Goal: Task Accomplishment & Management: Manage account settings

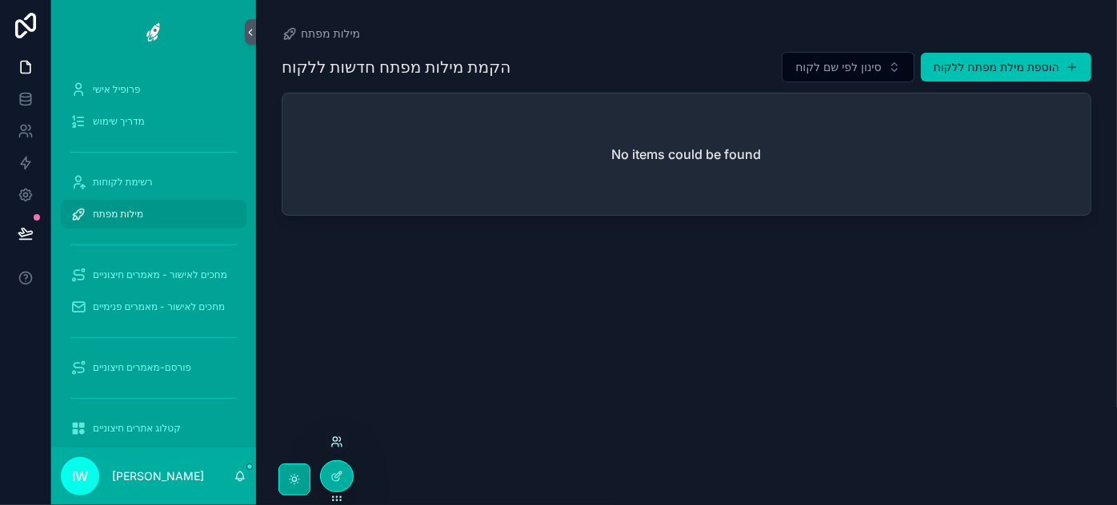
click at [337, 447] on icon at bounding box center [336, 442] width 13 height 13
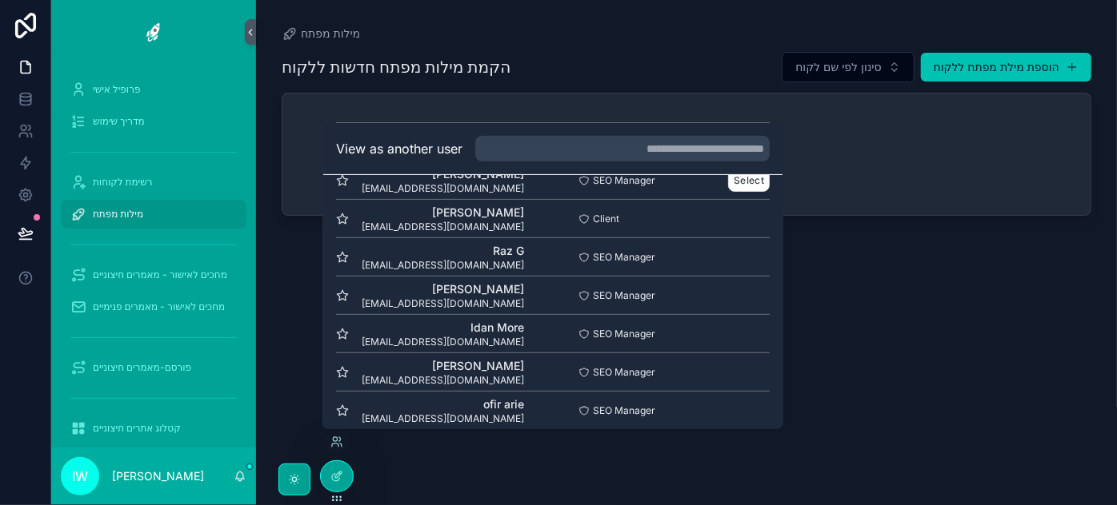
scroll to position [347, 0]
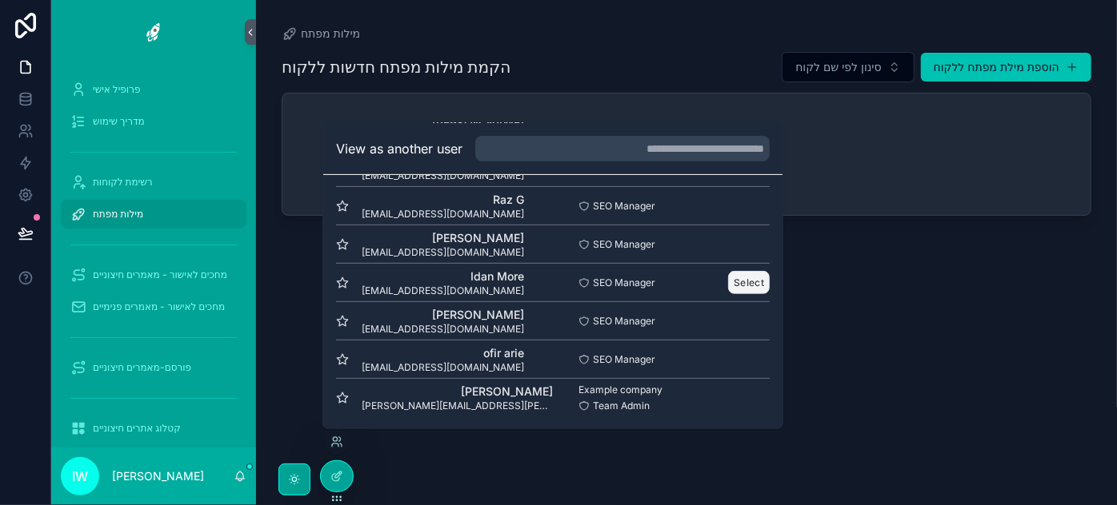
click at [736, 281] on button "Select" at bounding box center [749, 282] width 42 height 23
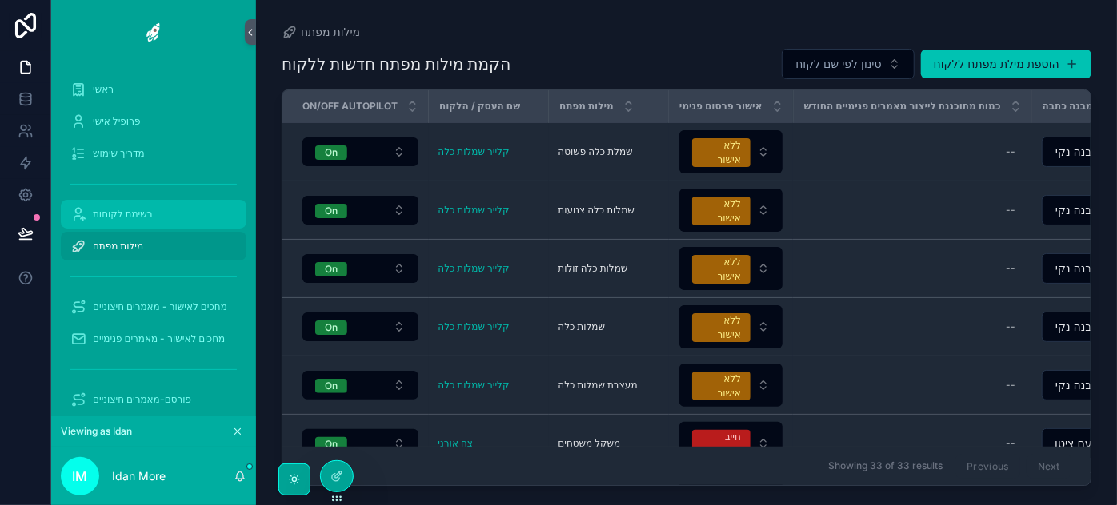
click at [142, 215] on span "רשימת לקוחות" at bounding box center [123, 214] width 60 height 13
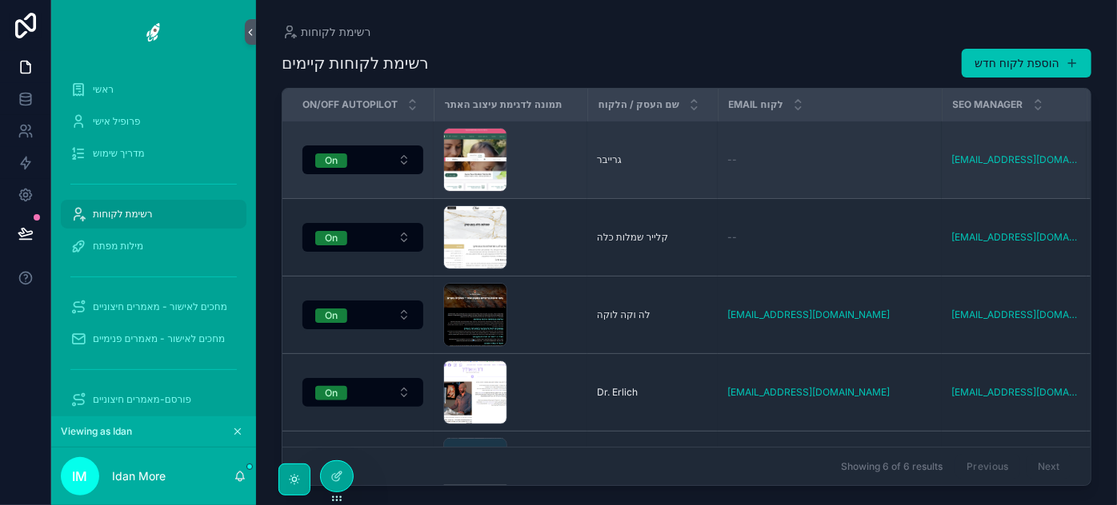
click at [660, 154] on div "[PERSON_NAME]" at bounding box center [652, 160] width 111 height 13
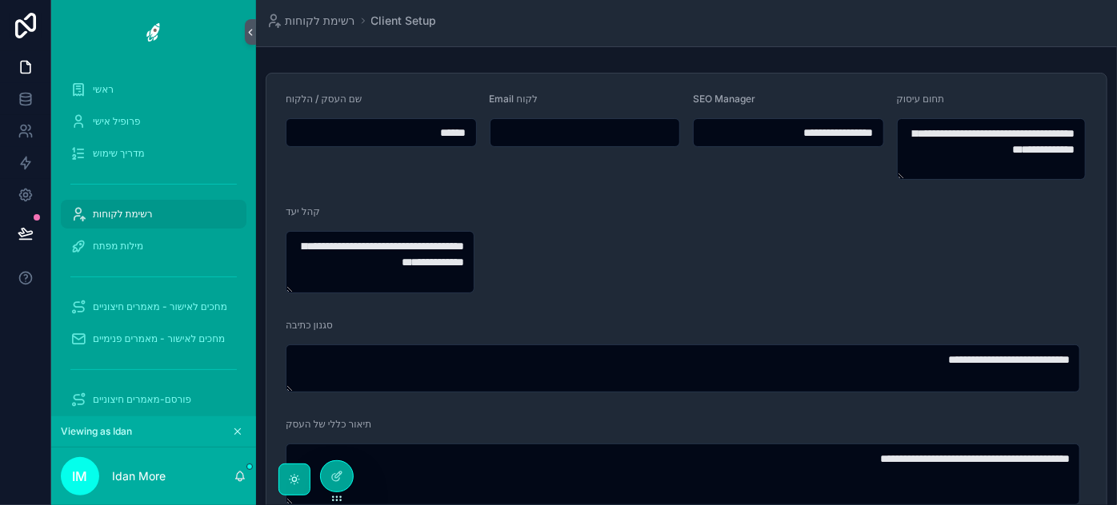
drag, startPoint x: 749, startPoint y: 130, endPoint x: 849, endPoint y: 129, distance: 100.0
click at [849, 129] on input "**********" at bounding box center [788, 133] width 190 height 22
click at [539, 125] on input "scrollable content" at bounding box center [585, 133] width 190 height 22
click at [545, 131] on input "scrollable content" at bounding box center [585, 133] width 190 height 22
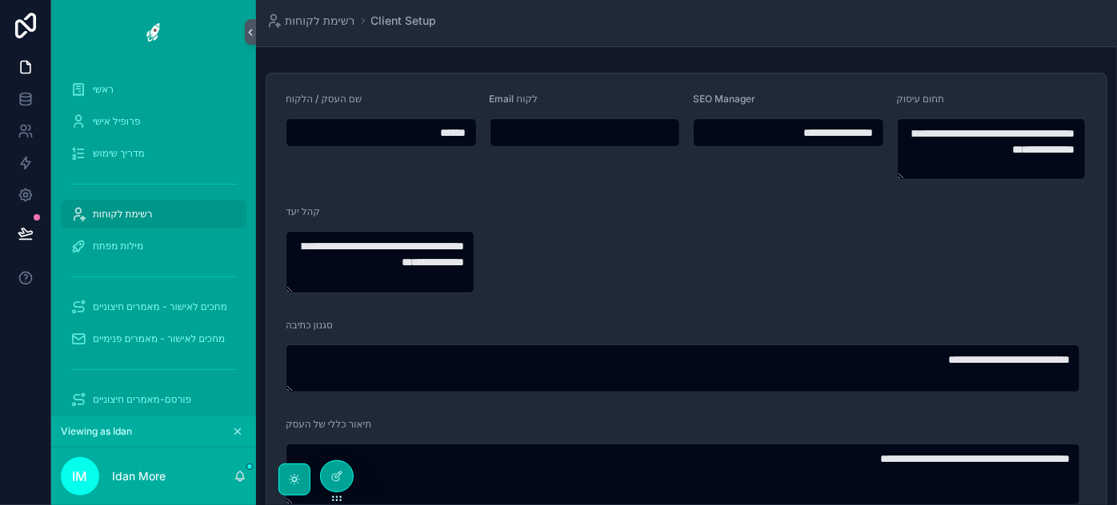
click at [545, 131] on input "scrollable content" at bounding box center [585, 133] width 190 height 22
click at [576, 125] on input "scrollable content" at bounding box center [585, 133] width 190 height 22
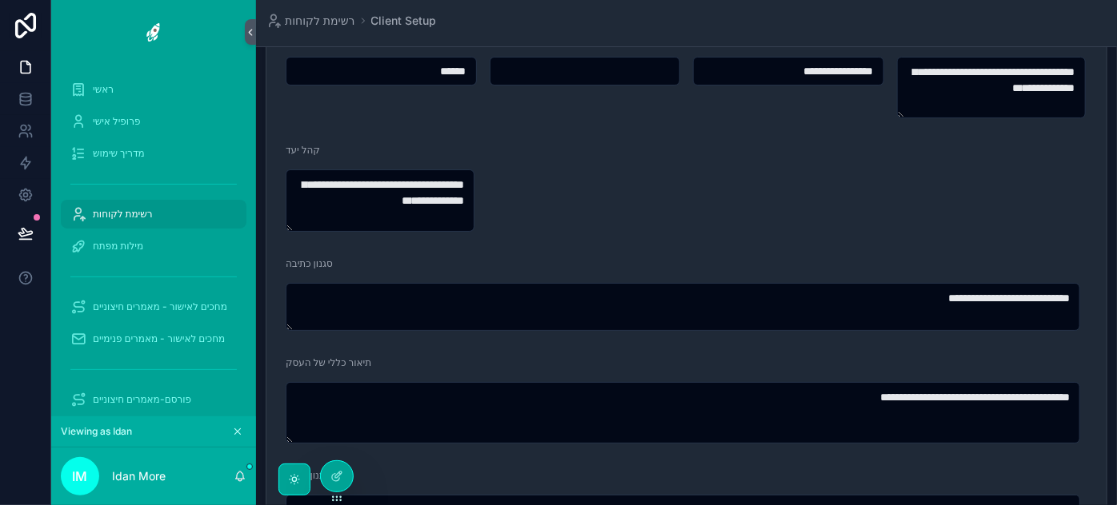
scroll to position [72, 0]
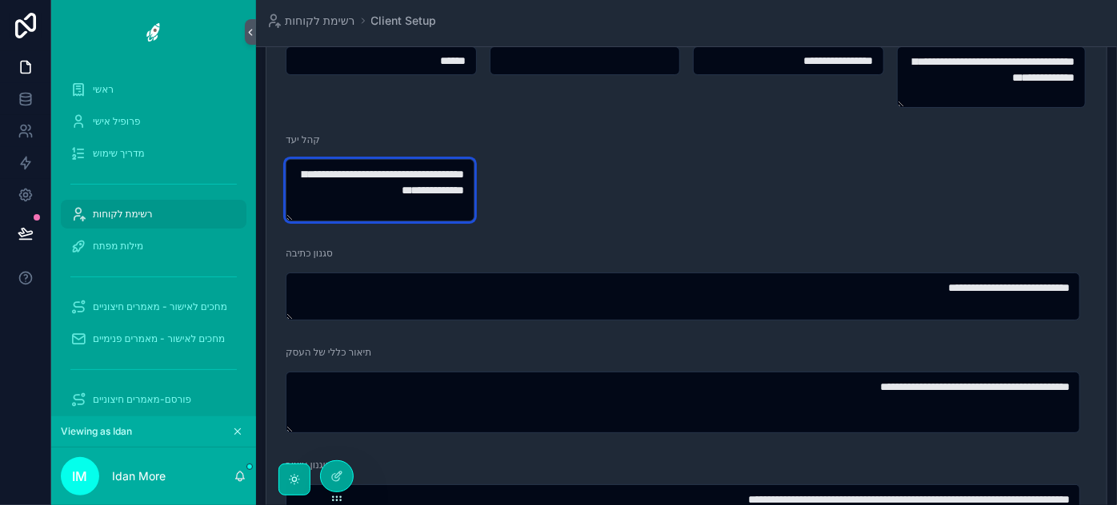
click at [370, 165] on textarea "**********" at bounding box center [380, 190] width 189 height 62
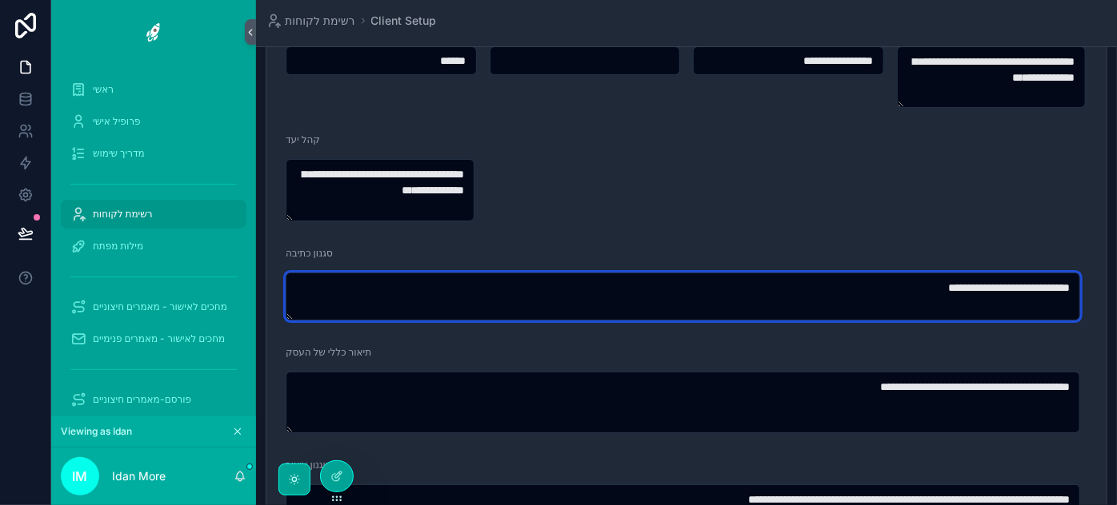
drag, startPoint x: 520, startPoint y: 300, endPoint x: 1116, endPoint y: 288, distance: 596.0
click at [1116, 288] on div "**********" at bounding box center [686, 252] width 861 height 505
click at [865, 282] on textarea "**********" at bounding box center [683, 297] width 794 height 48
drag, startPoint x: 887, startPoint y: 284, endPoint x: 1092, endPoint y: 281, distance: 204.8
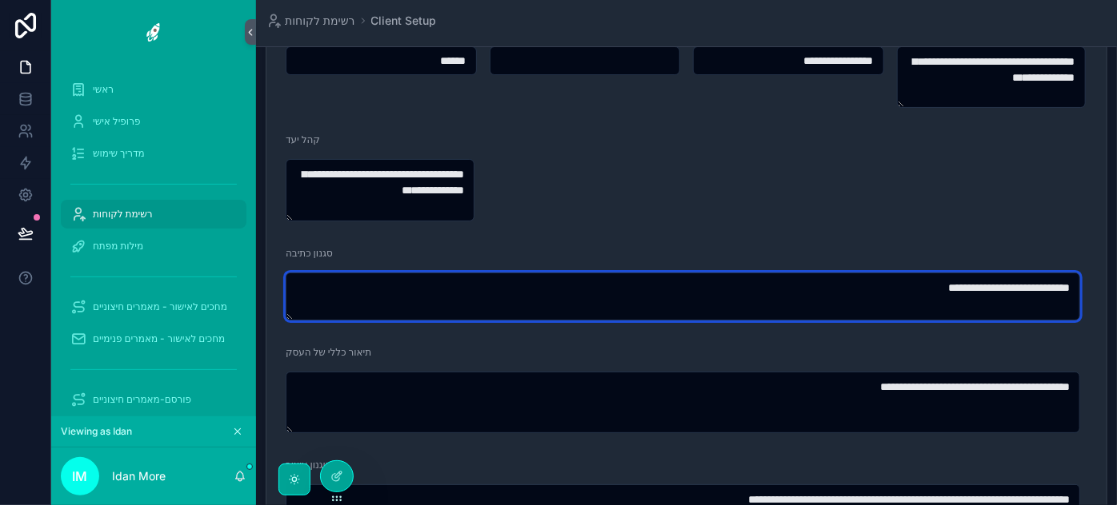
click at [953, 299] on textarea "**********" at bounding box center [683, 297] width 794 height 48
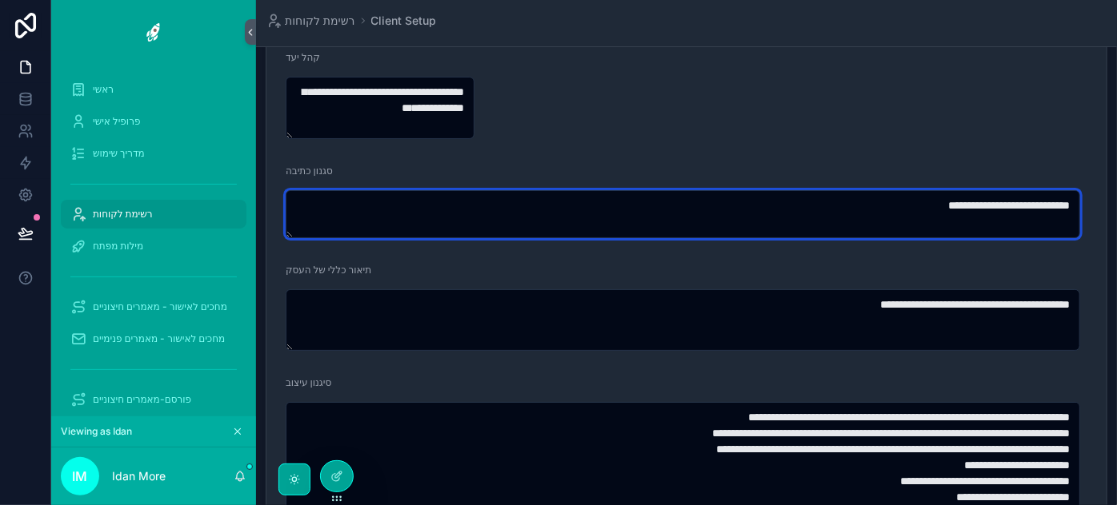
scroll to position [218, 0]
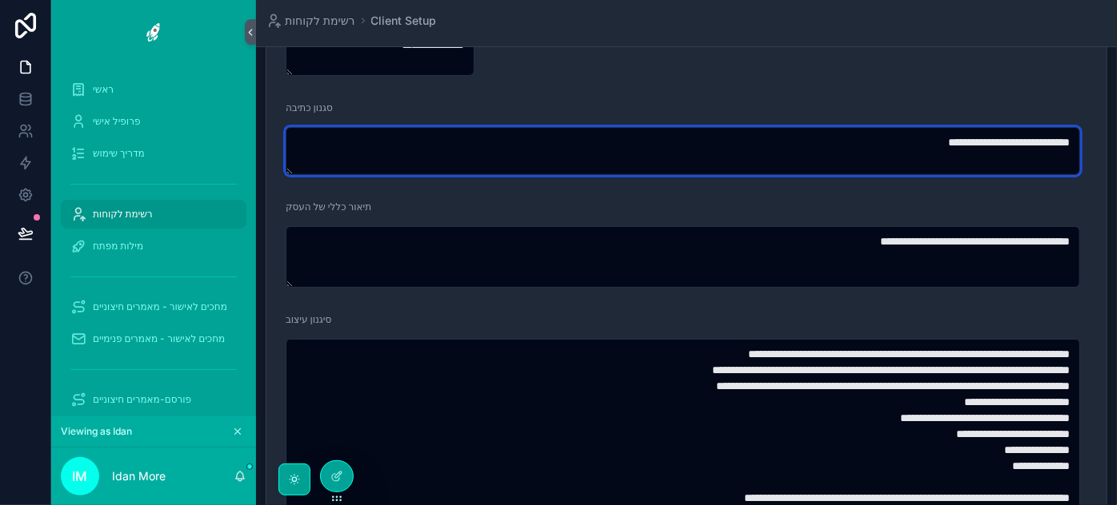
click at [877, 146] on textarea "**********" at bounding box center [683, 151] width 794 height 48
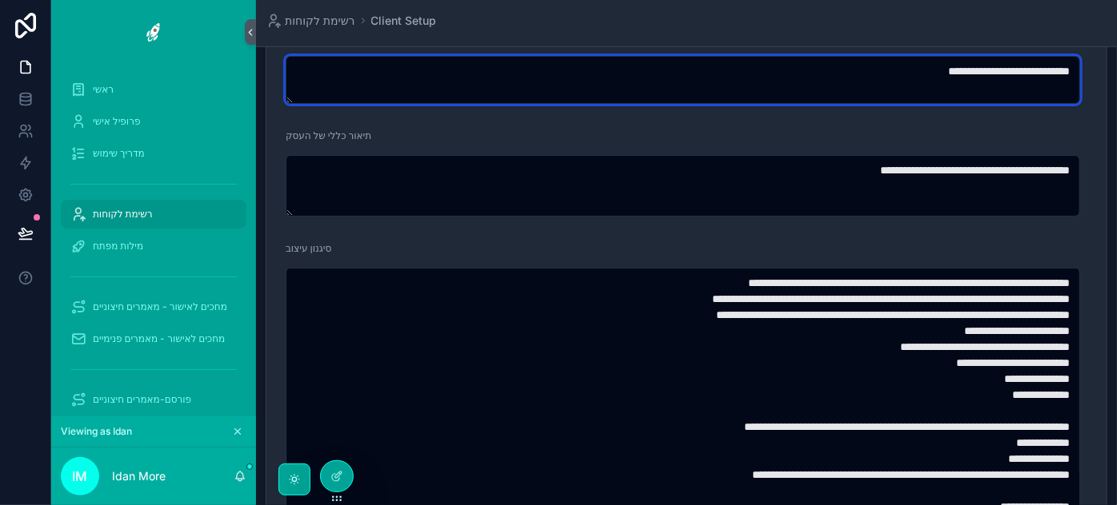
scroll to position [290, 0]
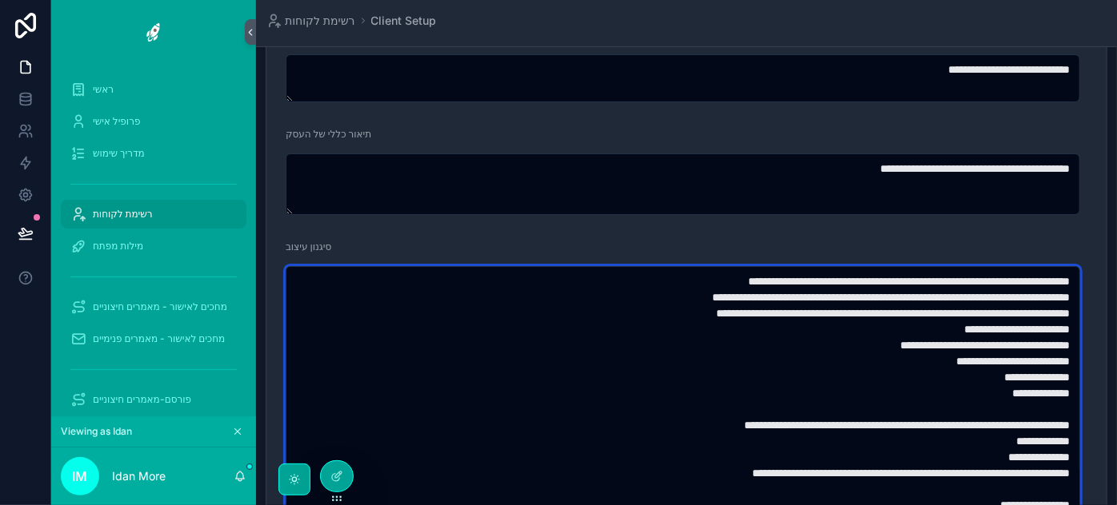
click at [729, 341] on textarea "**********" at bounding box center [683, 512] width 794 height 493
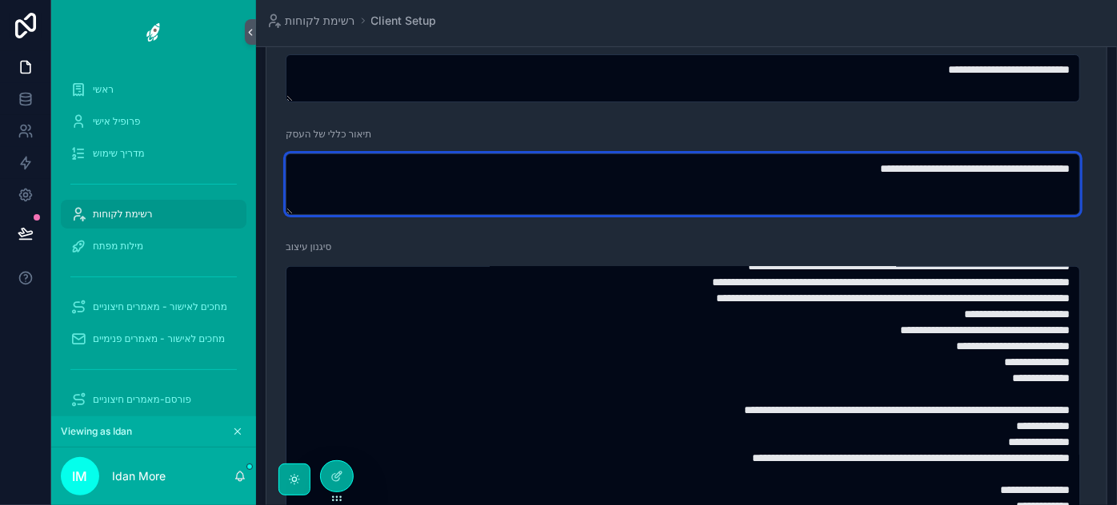
click at [781, 188] on textarea "**********" at bounding box center [683, 185] width 794 height 62
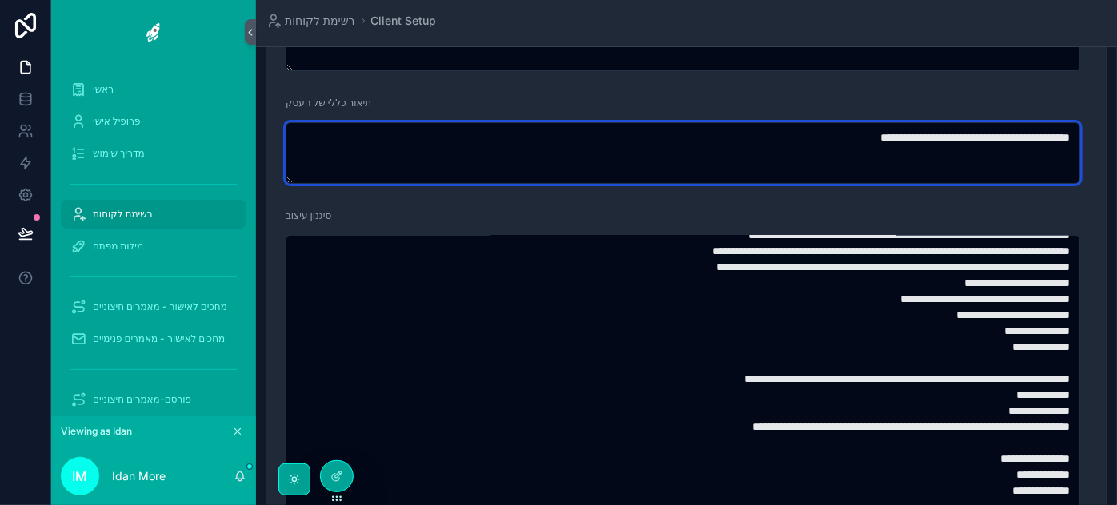
scroll to position [363, 0]
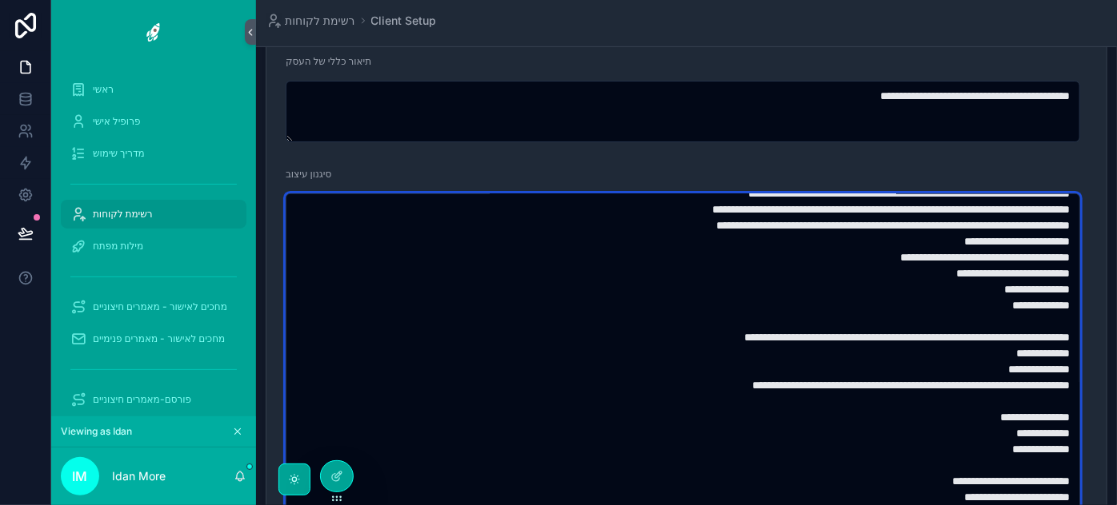
click at [806, 304] on textarea "**********" at bounding box center [683, 440] width 794 height 493
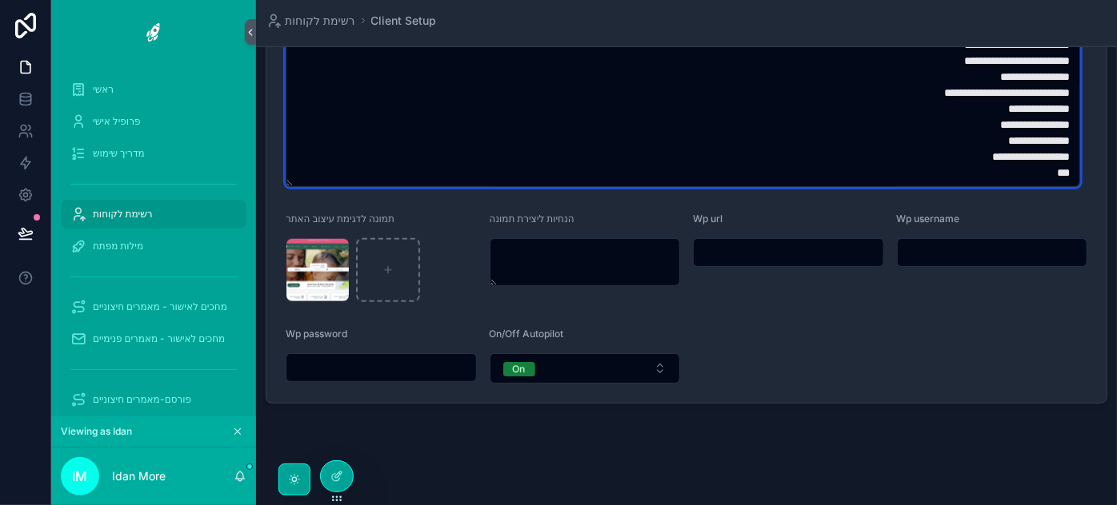
scroll to position [869, 0]
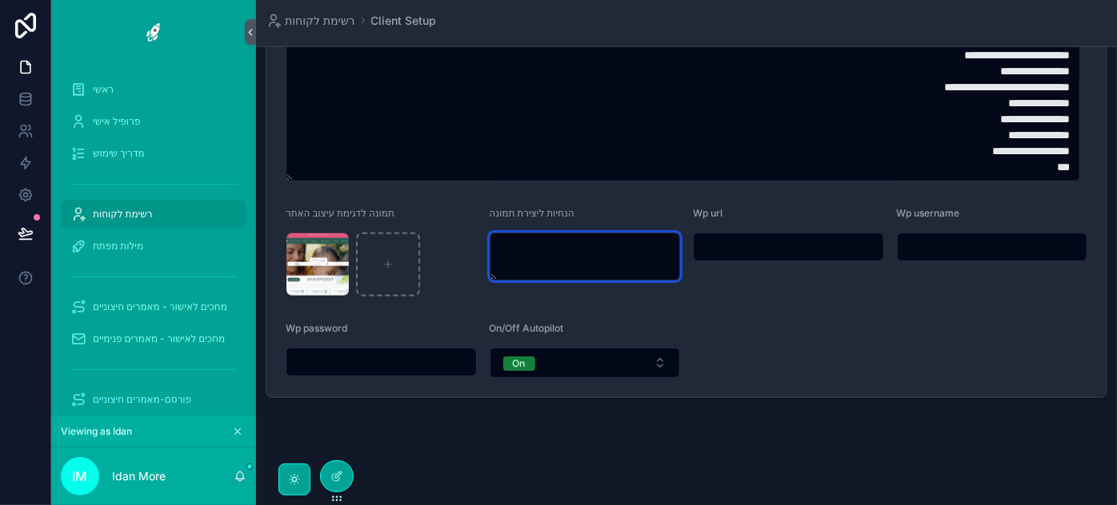
click at [614, 247] on textarea "scrollable content" at bounding box center [584, 257] width 191 height 48
click at [597, 250] on textarea "scrollable content" at bounding box center [584, 257] width 191 height 48
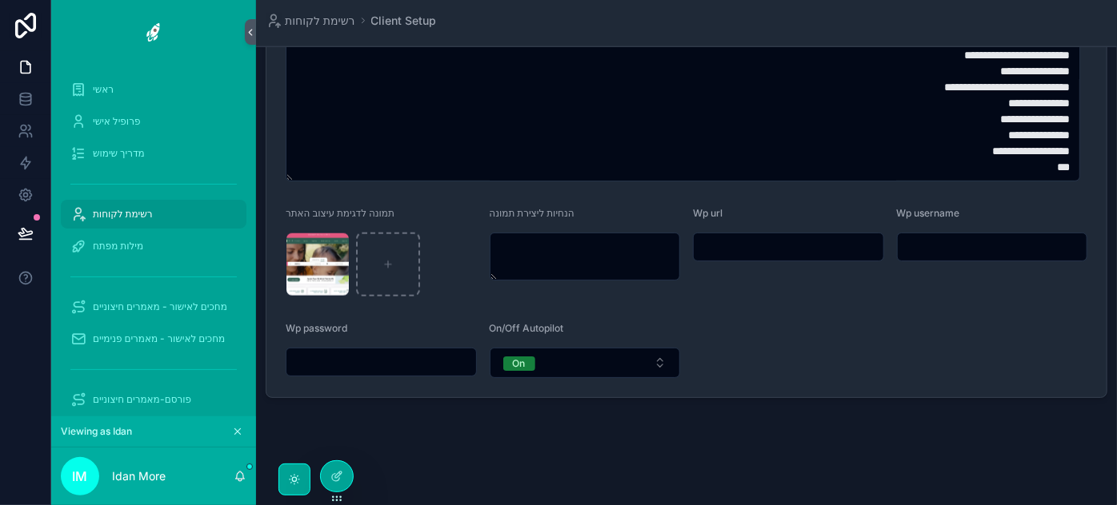
click at [814, 262] on div "Wp url" at bounding box center [788, 252] width 191 height 90
click at [813, 251] on input "scrollable content" at bounding box center [788, 247] width 190 height 22
click at [923, 252] on input "scrollable content" at bounding box center [992, 247] width 190 height 22
click at [310, 366] on input "scrollable content" at bounding box center [381, 362] width 190 height 22
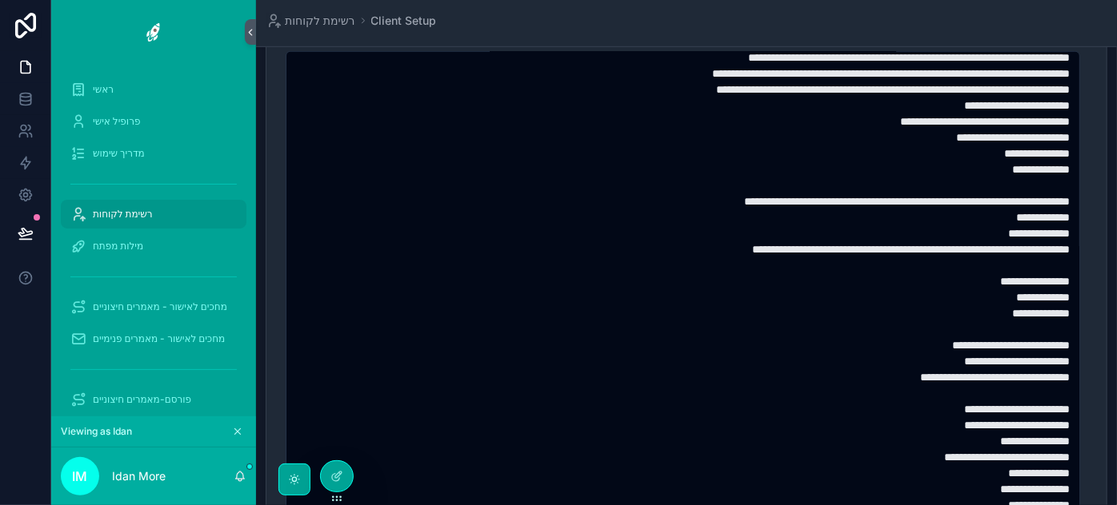
scroll to position [0, 0]
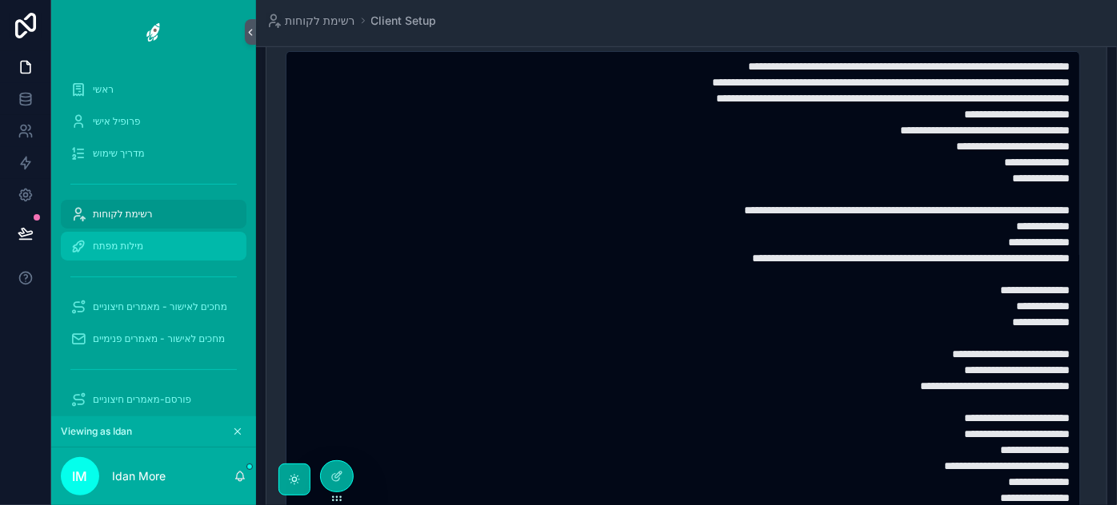
click at [134, 253] on div "מילות מפתח" at bounding box center [153, 247] width 166 height 26
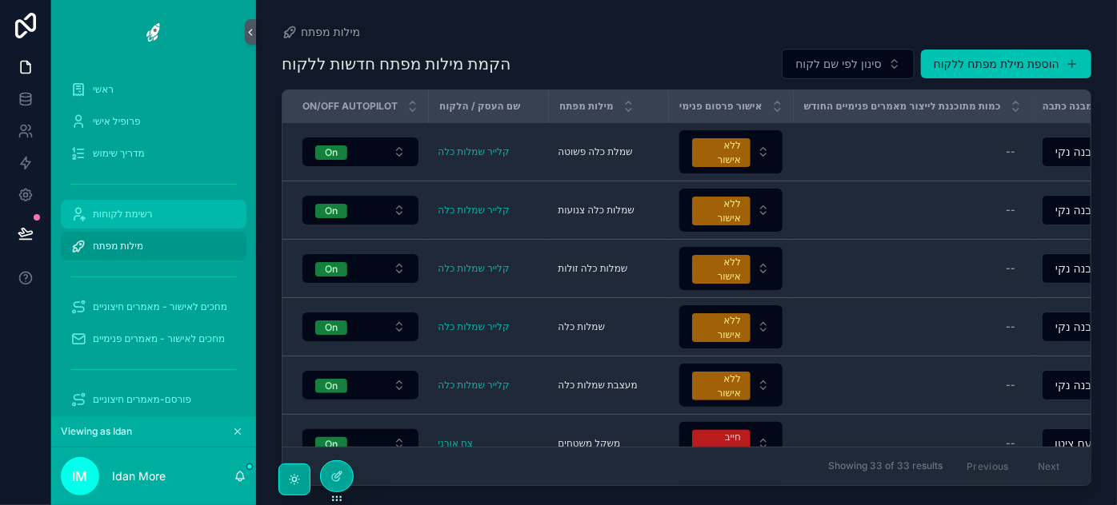
click at [134, 214] on span "רשימת לקוחות" at bounding box center [123, 214] width 60 height 13
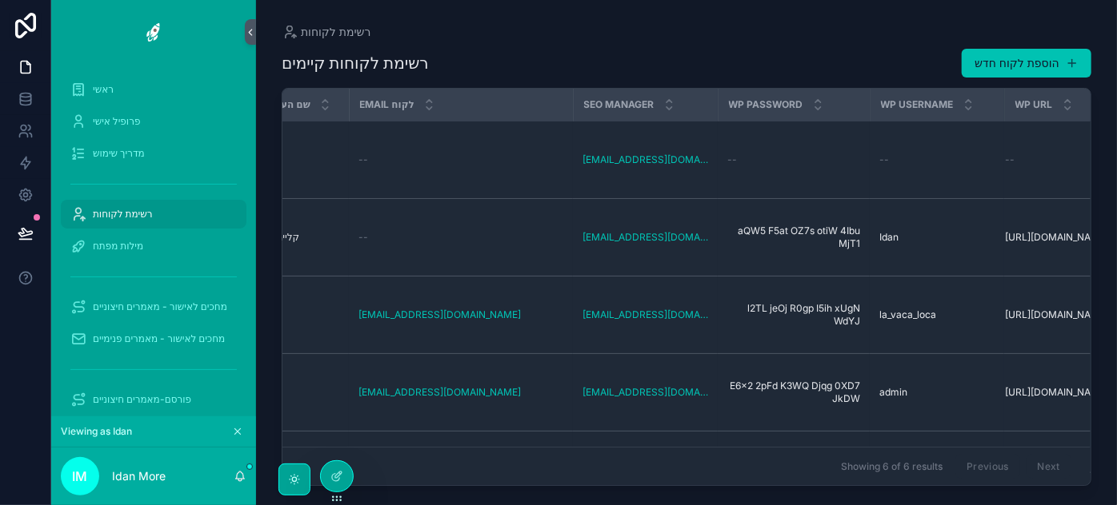
scroll to position [0, 398]
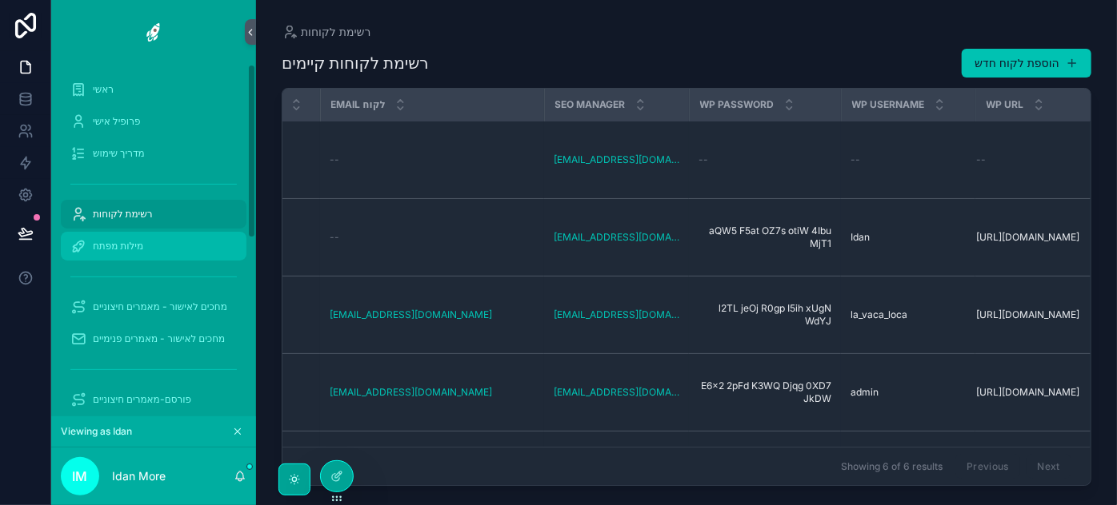
click at [132, 249] on span "מילות מפתח" at bounding box center [118, 246] width 50 height 13
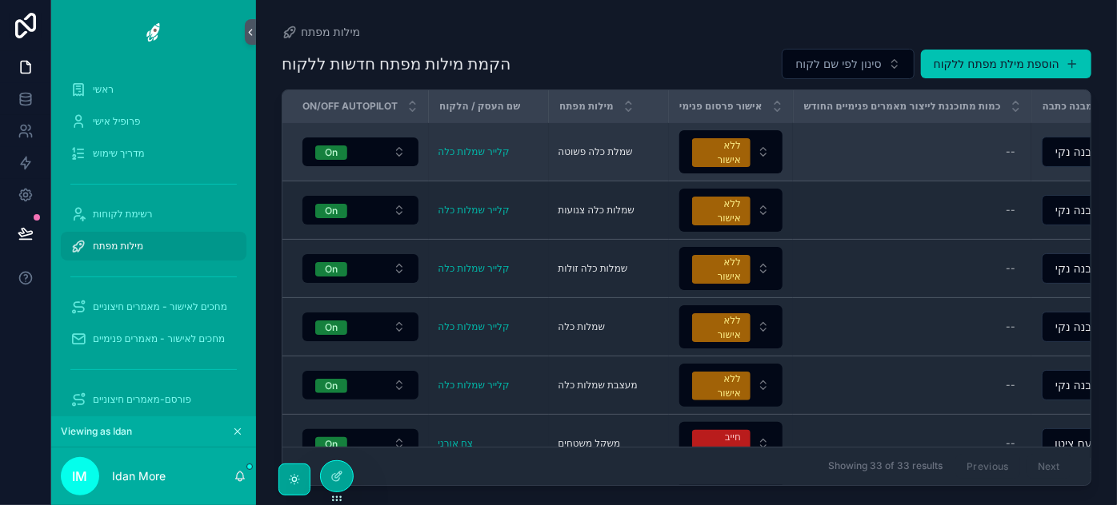
click at [557, 166] on td "שמלת כלה פשוטה שמלת כלה פשוטה" at bounding box center [609, 152] width 120 height 58
click at [602, 166] on td "שמלת כלה פשוטה שמלת כלה פשוטה" at bounding box center [609, 152] width 120 height 58
click at [832, 140] on div "--" at bounding box center [911, 152] width 219 height 26
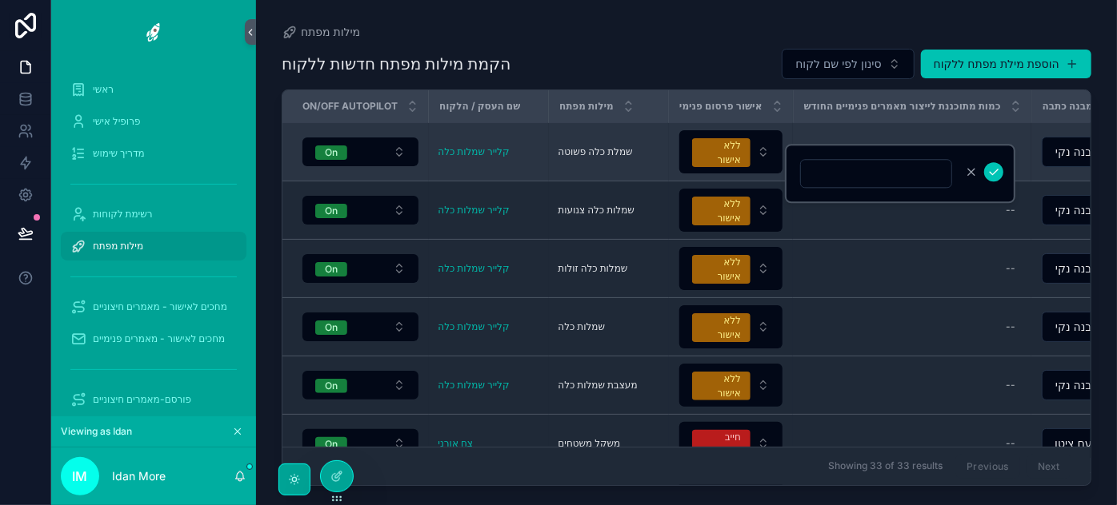
click at [501, 167] on td "קלייר שמלות כלה" at bounding box center [489, 152] width 120 height 58
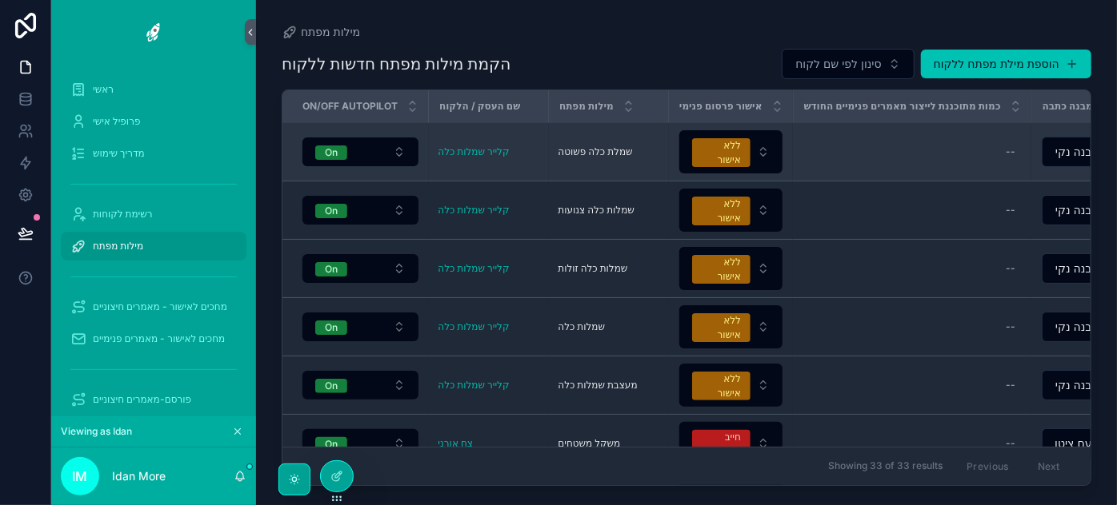
click at [570, 150] on span "שמלת כלה פשוטה" at bounding box center [595, 152] width 74 height 13
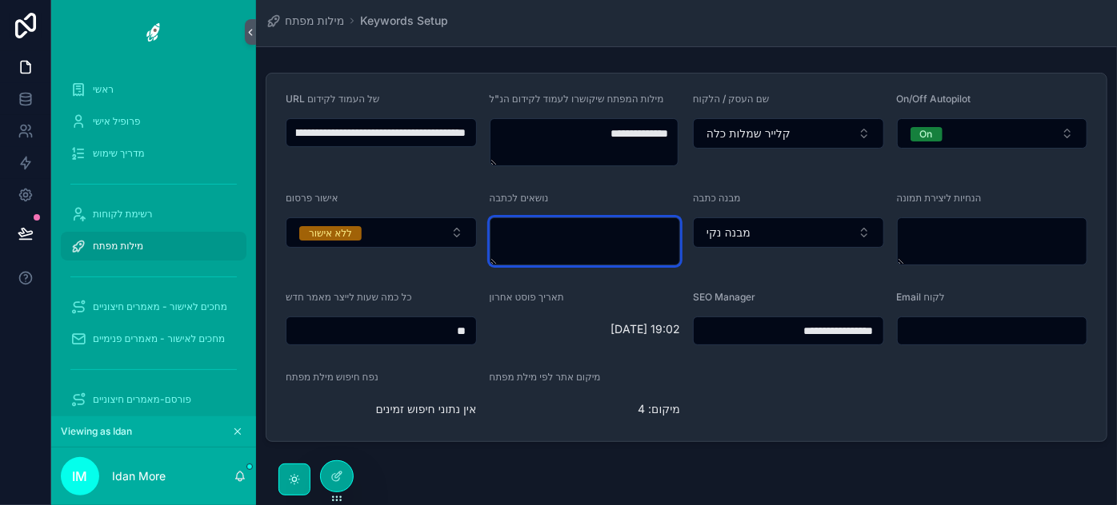
click at [539, 238] on textarea "scrollable content" at bounding box center [584, 242] width 191 height 48
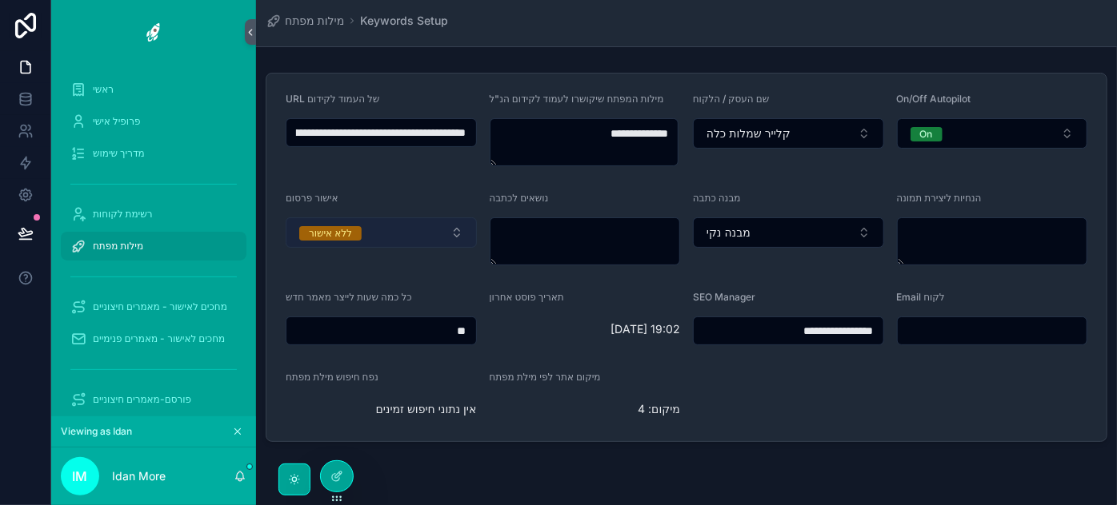
click at [441, 230] on button "ללא אישור" at bounding box center [381, 233] width 191 height 30
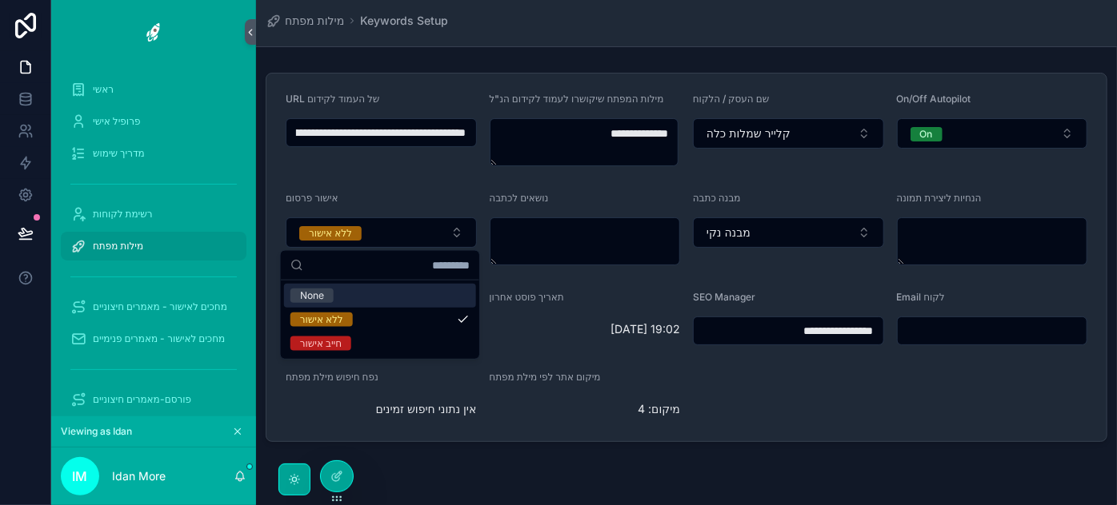
click at [443, 208] on div "אישור פרסום" at bounding box center [381, 201] width 191 height 19
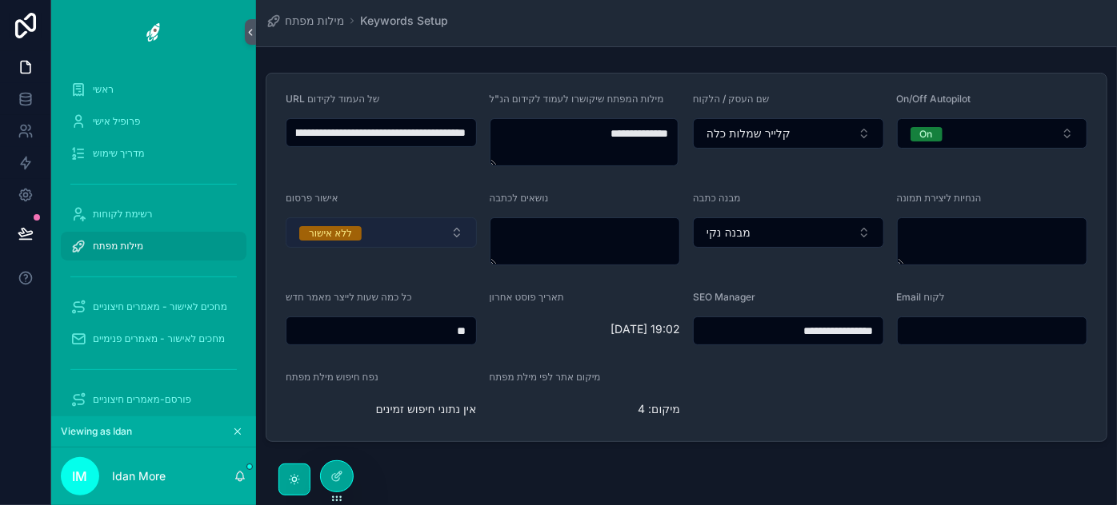
drag, startPoint x: 422, startPoint y: 241, endPoint x: 422, endPoint y: 230, distance: 11.2
click at [422, 241] on button "ללא אישור" at bounding box center [381, 233] width 191 height 30
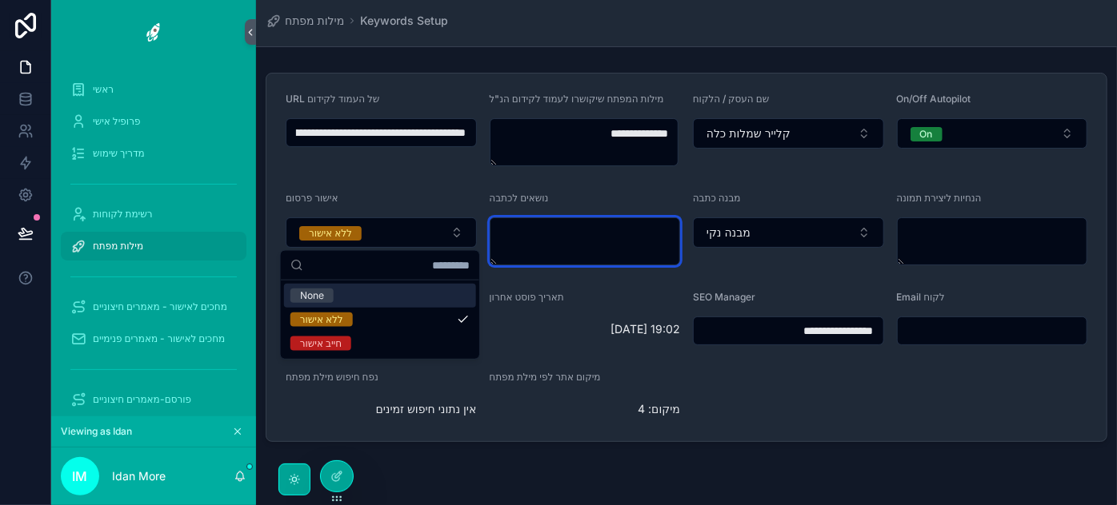
click at [628, 259] on textarea "scrollable content" at bounding box center [584, 242] width 191 height 48
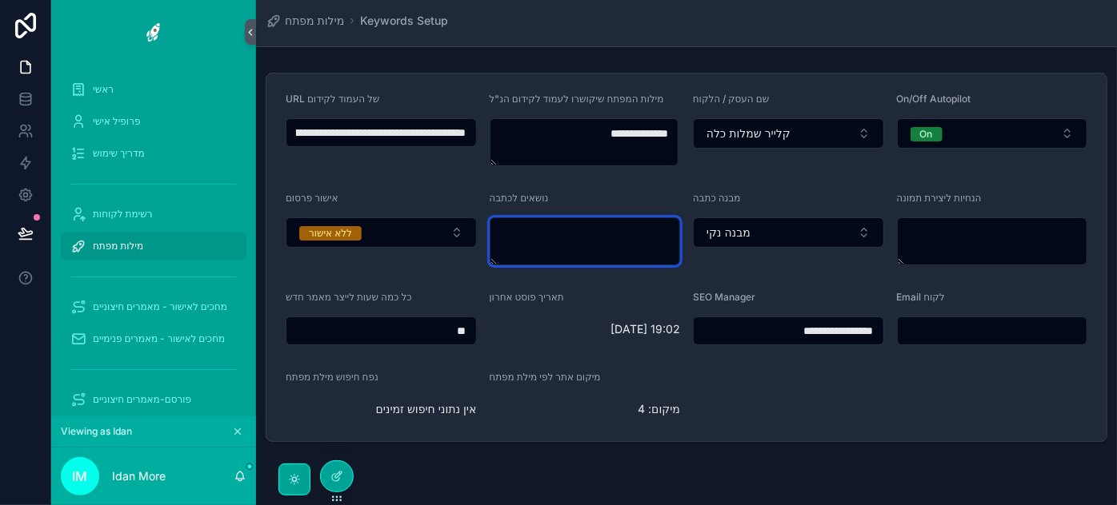
click at [573, 235] on textarea "scrollable content" at bounding box center [584, 242] width 191 height 48
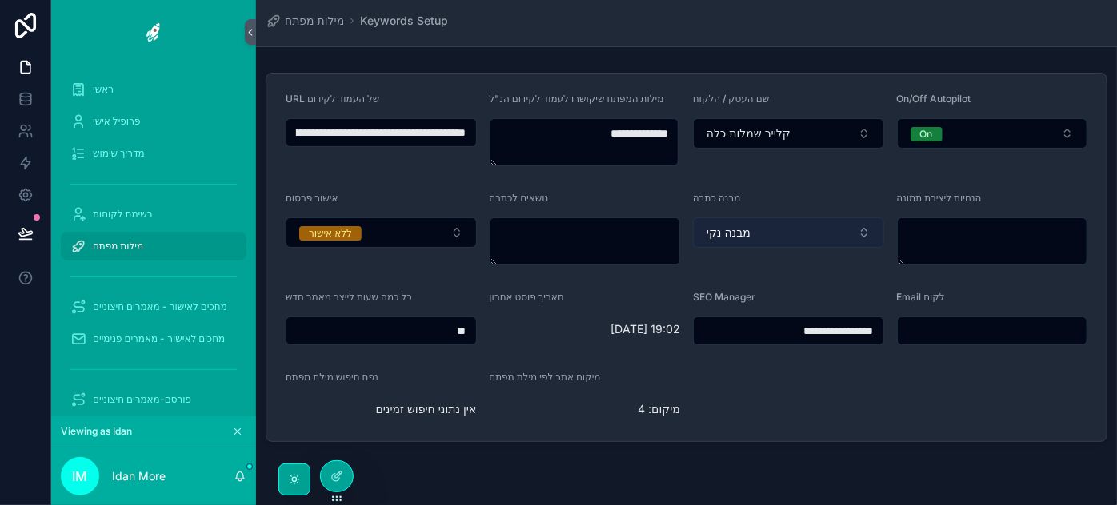
click at [785, 222] on button "מבנה נקי" at bounding box center [788, 233] width 191 height 30
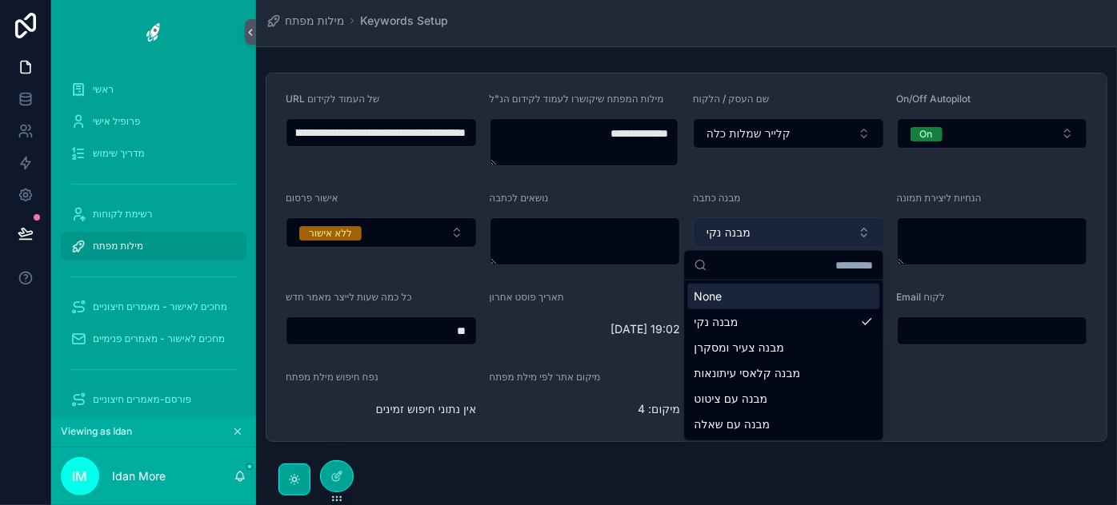
click at [757, 234] on button "מבנה נקי" at bounding box center [788, 233] width 191 height 30
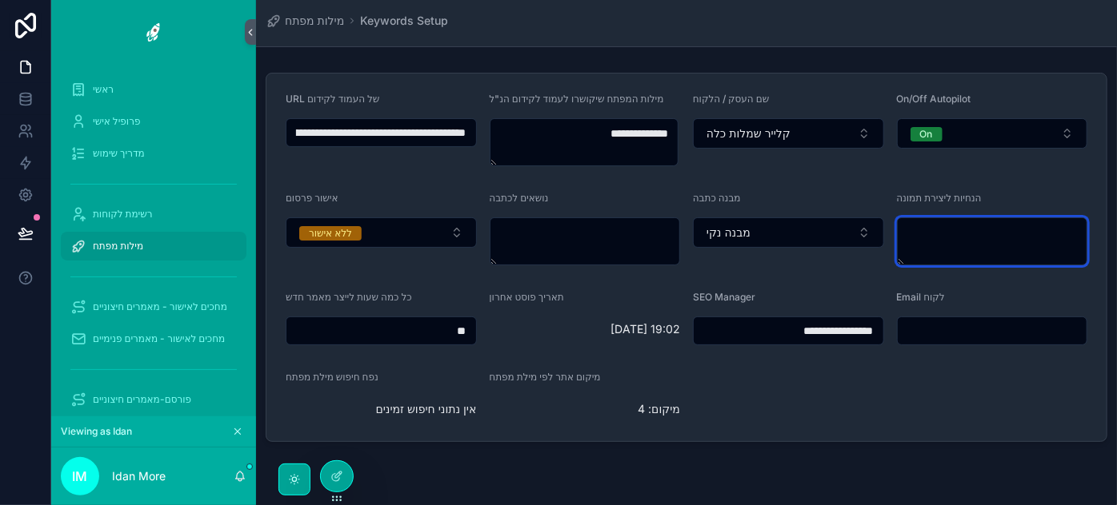
click at [953, 242] on textarea "scrollable content" at bounding box center [992, 242] width 191 height 48
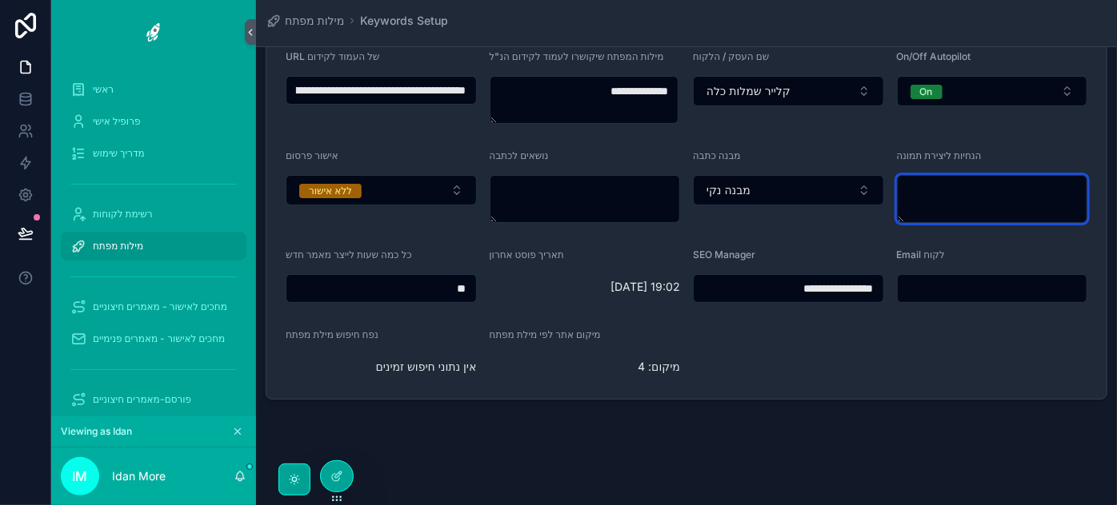
scroll to position [45, 0]
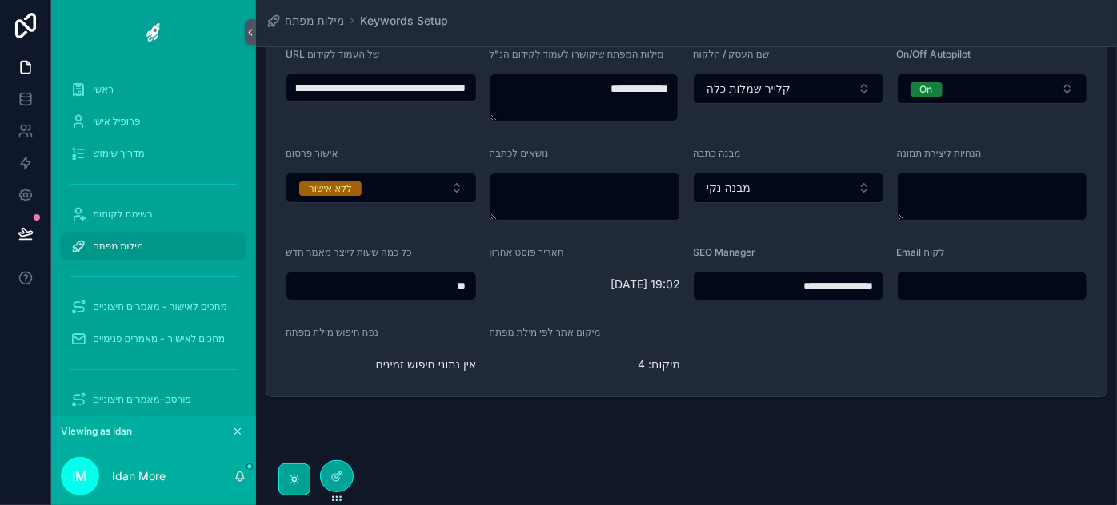
drag, startPoint x: 443, startPoint y: 287, endPoint x: 470, endPoint y: 287, distance: 27.2
click at [470, 287] on input "**" at bounding box center [381, 286] width 190 height 22
click at [985, 289] on input "scrollable content" at bounding box center [992, 286] width 190 height 22
click at [730, 362] on form "**********" at bounding box center [686, 213] width 840 height 368
click at [661, 367] on span "מיקום: 4" at bounding box center [584, 365] width 191 height 16
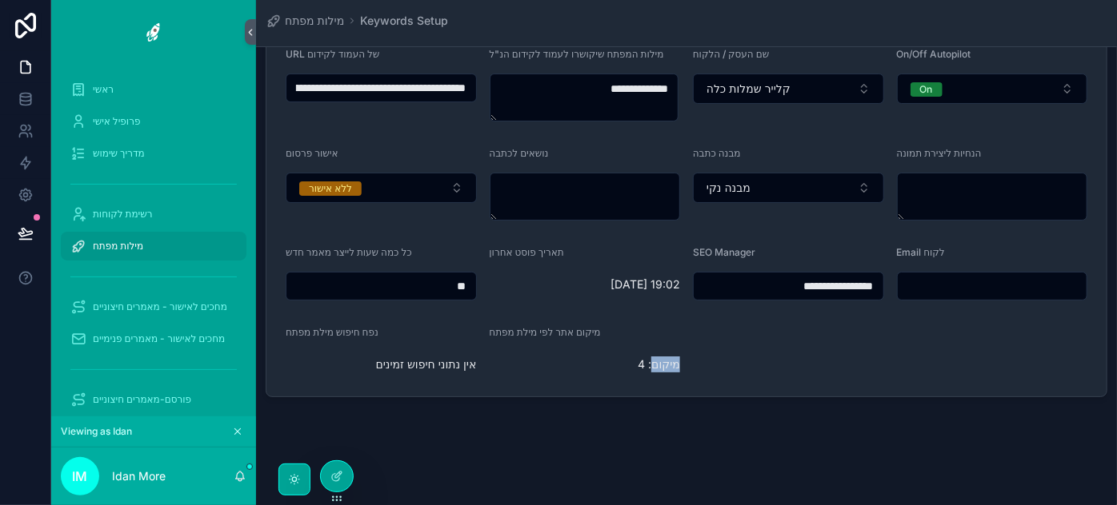
click at [660, 367] on span "מיקום: 4" at bounding box center [584, 365] width 191 height 16
click at [654, 367] on span "מיקום: 4" at bounding box center [584, 365] width 191 height 16
click at [407, 363] on span "אין נתוני חיפוש זמינים" at bounding box center [381, 365] width 191 height 16
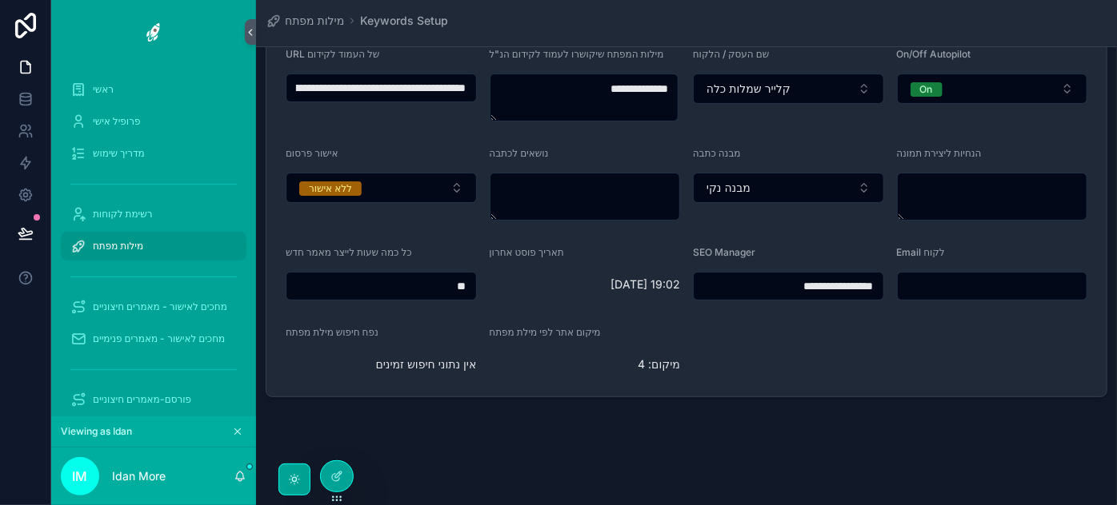
click at [632, 368] on span "מיקום: 4" at bounding box center [584, 365] width 191 height 16
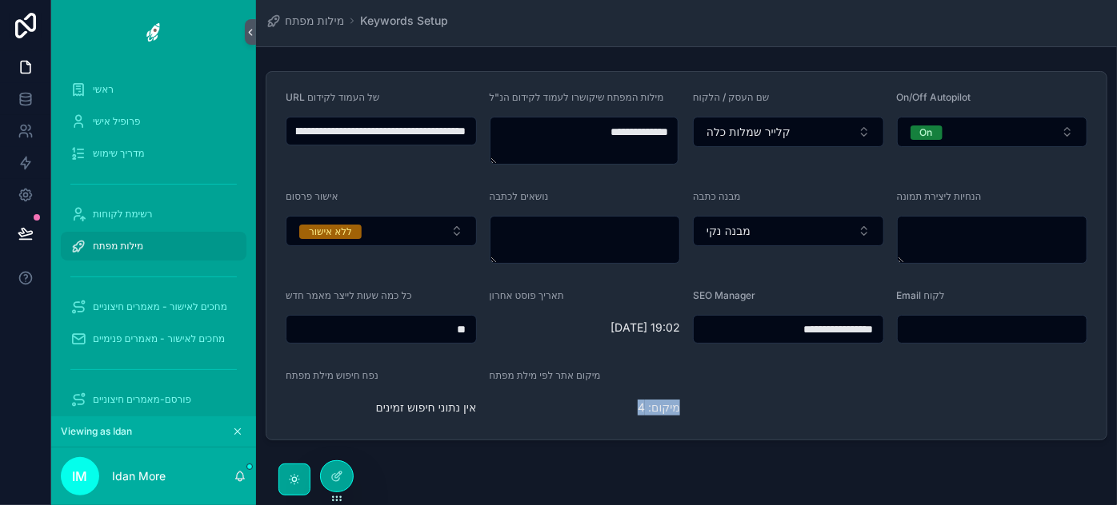
scroll to position [0, 0]
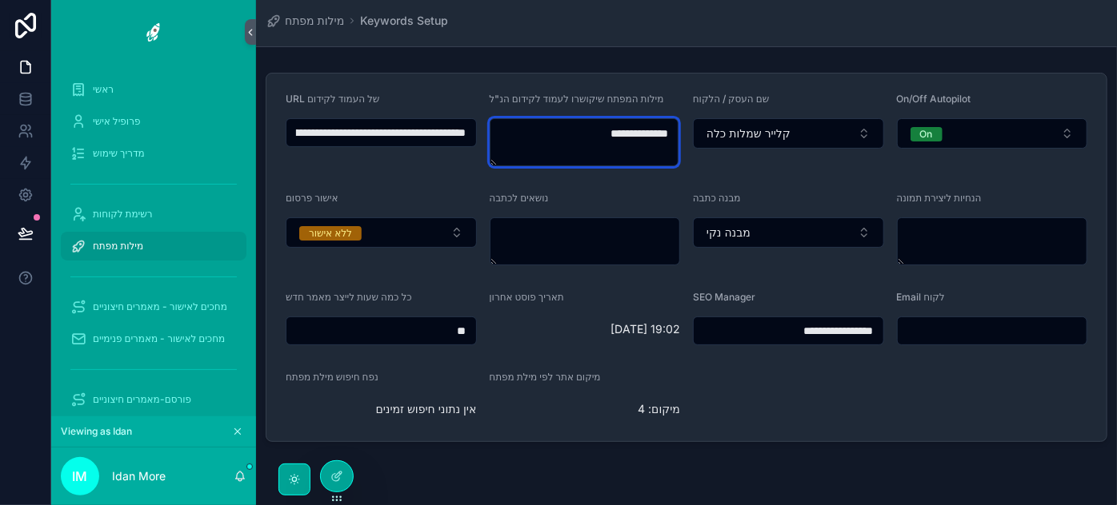
click at [633, 146] on textarea "**********" at bounding box center [583, 142] width 189 height 48
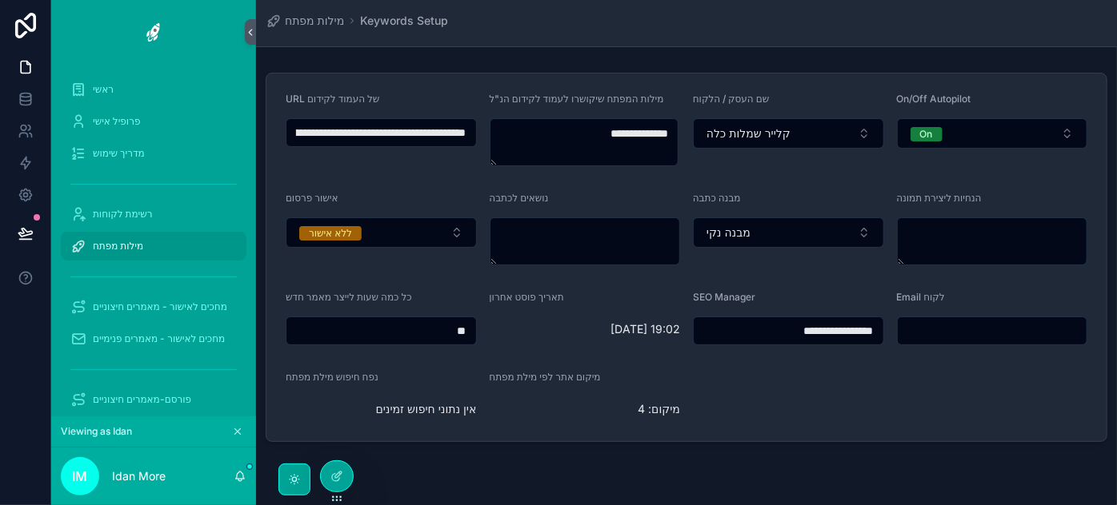
click at [650, 405] on span "מיקום: 4" at bounding box center [584, 410] width 191 height 16
click at [171, 245] on div "מילות מפתח" at bounding box center [153, 247] width 166 height 26
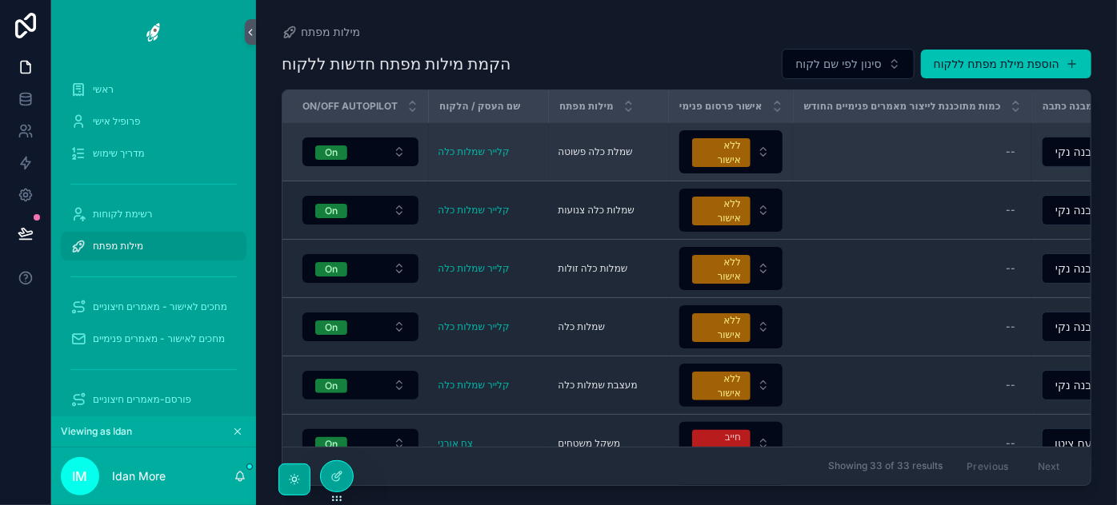
click at [593, 147] on span "שמלת כלה פשוטה" at bounding box center [595, 152] width 74 height 13
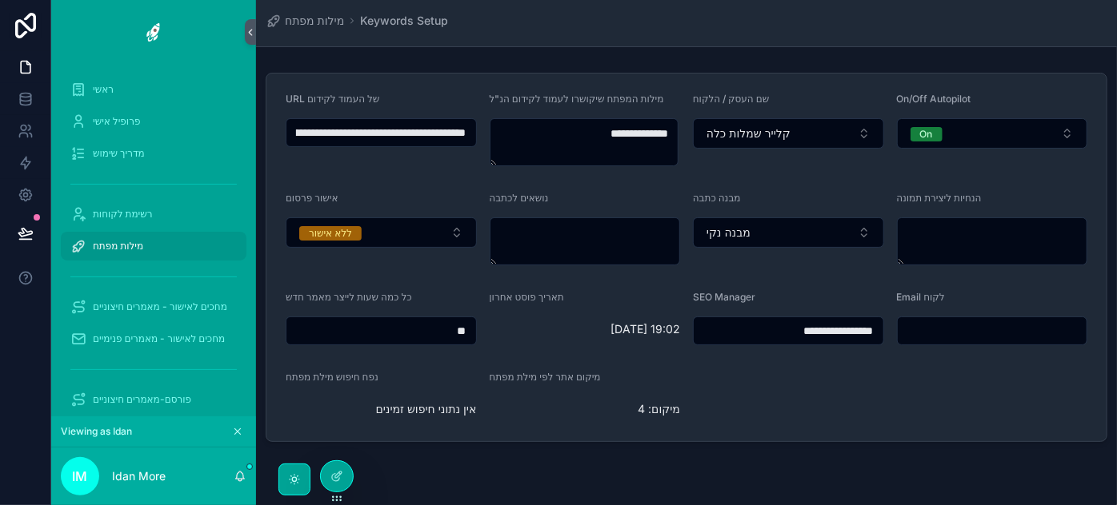
click at [471, 131] on input "**********" at bounding box center [381, 133] width 190 height 22
drag, startPoint x: 460, startPoint y: 130, endPoint x: 50, endPoint y: 136, distance: 410.4
click at [2, 143] on div "**********" at bounding box center [558, 252] width 1117 height 505
click at [380, 134] on input "**********" at bounding box center [380, 133] width 188 height 22
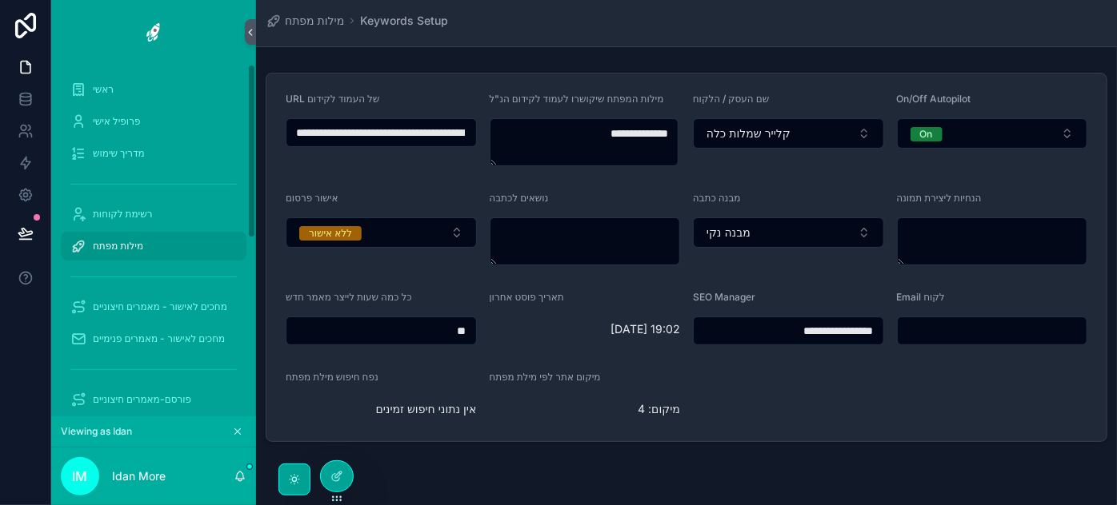
click at [380, 134] on input "**********" at bounding box center [380, 133] width 188 height 22
click at [174, 335] on span "מחכים לאישור - מאמרים פנימיים" at bounding box center [159, 339] width 132 height 13
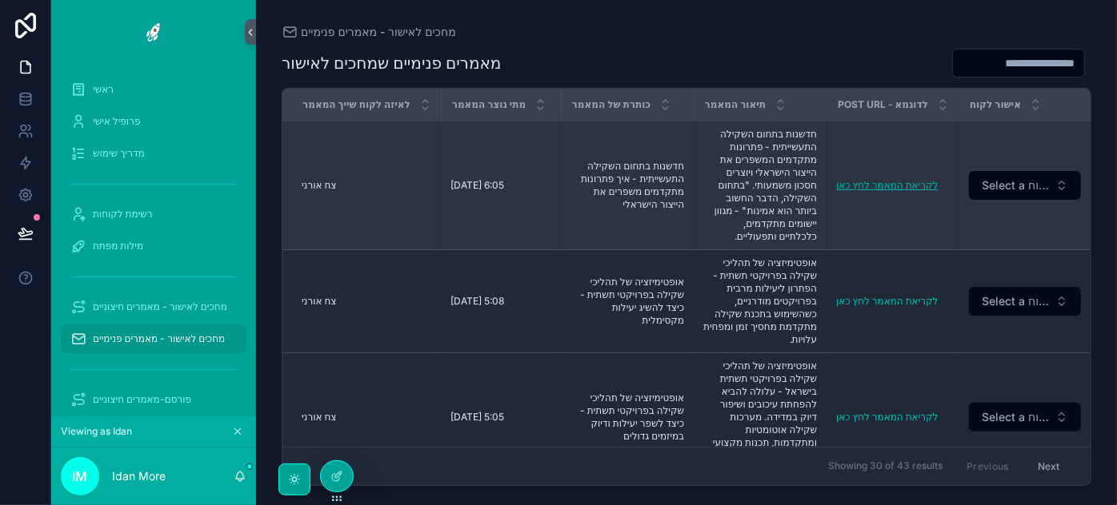
click at [915, 185] on link "לקריאת המאמר לחץ כאן" at bounding box center [887, 185] width 102 height 12
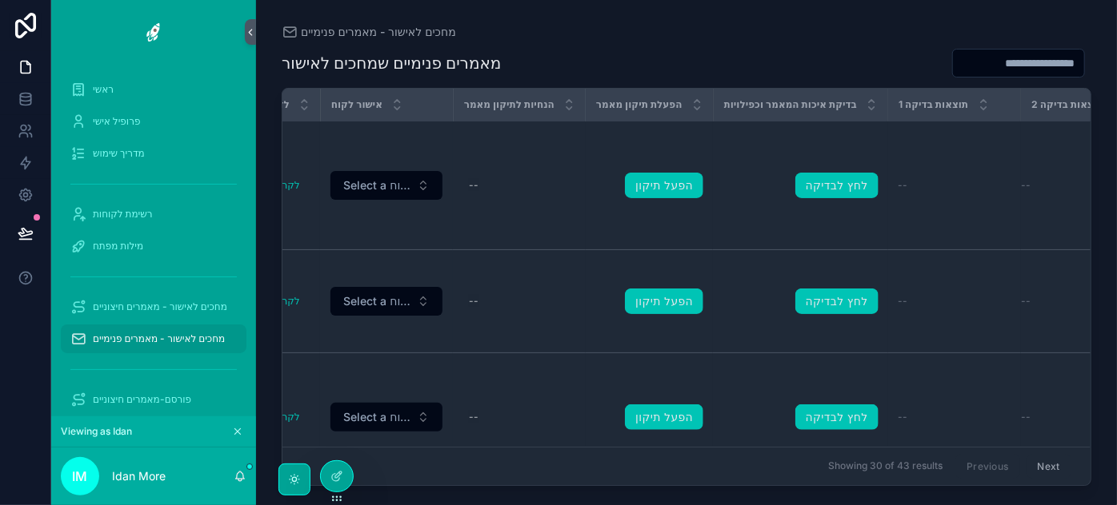
scroll to position [0, 689]
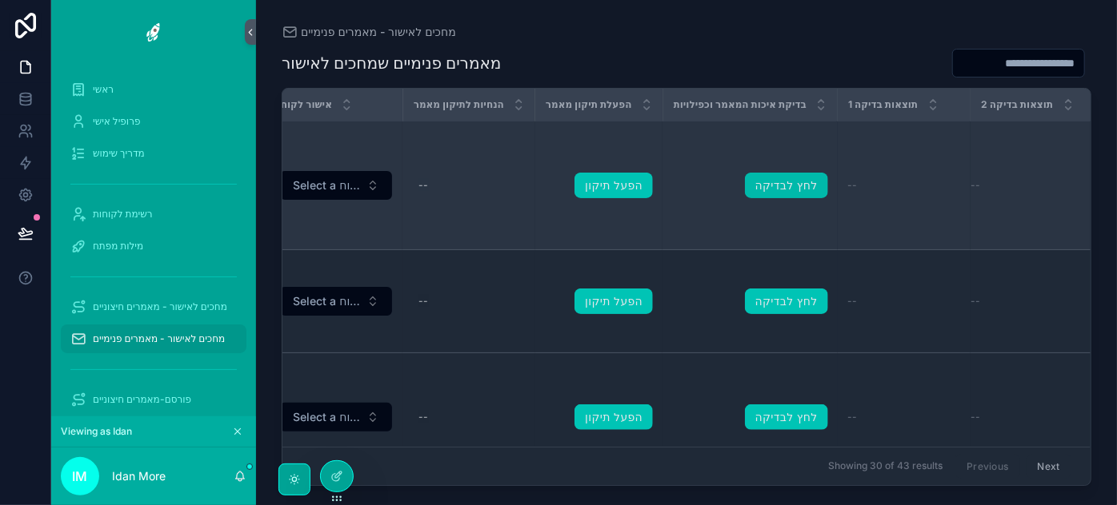
click at [776, 191] on link "לחץ לבדיקה" at bounding box center [786, 186] width 83 height 26
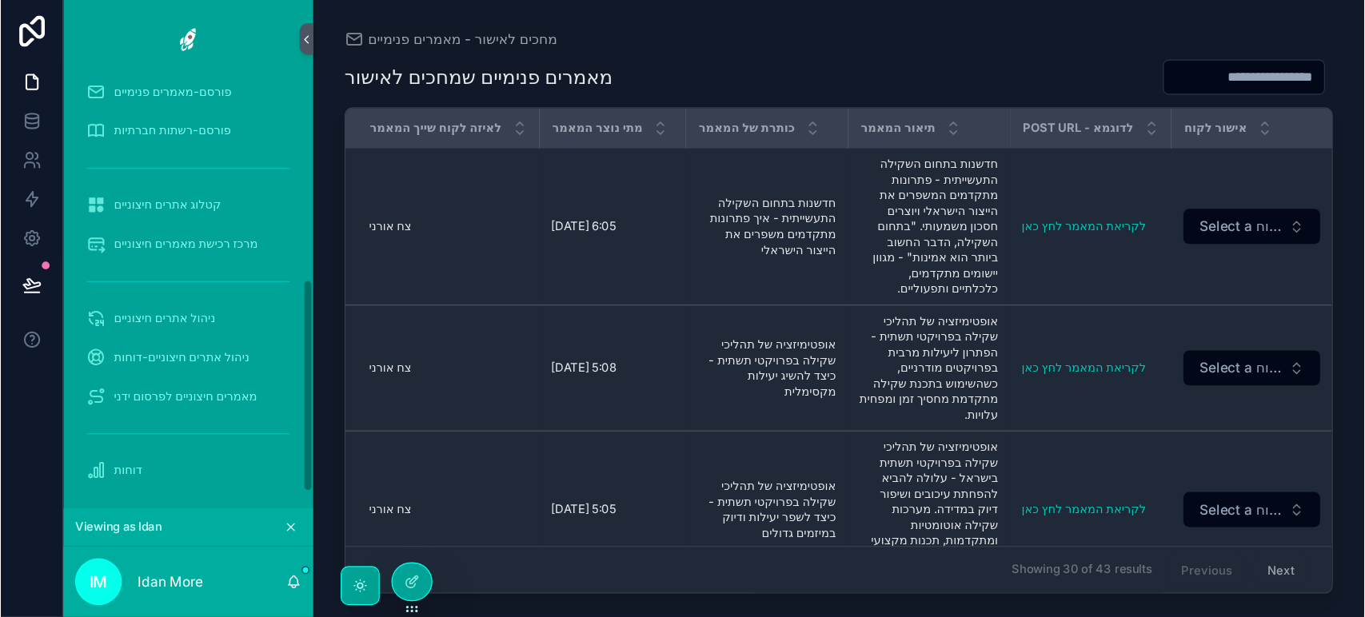
scroll to position [360, 0]
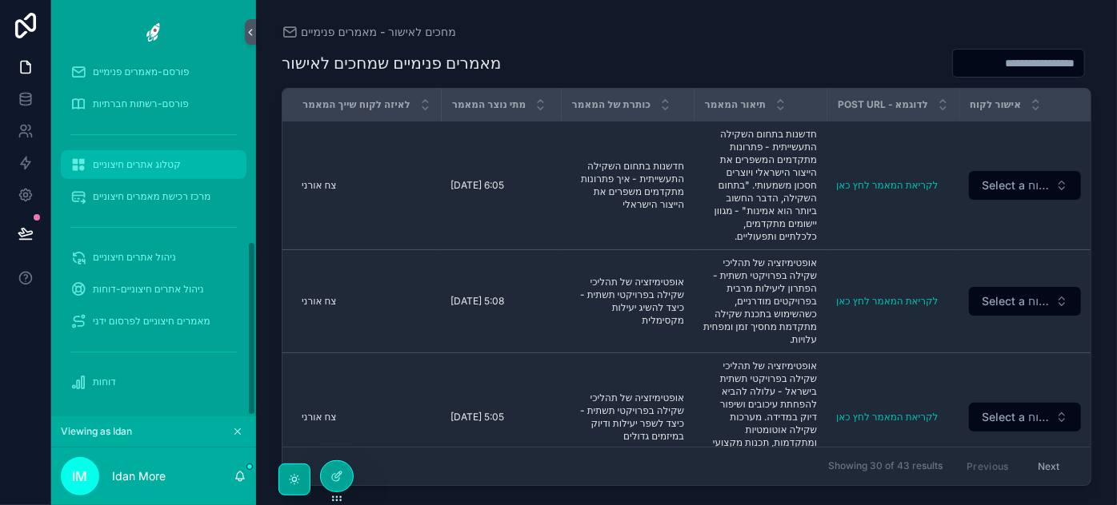
click at [174, 162] on span "קטלוג אתרים חיצוניים" at bounding box center [137, 164] width 88 height 13
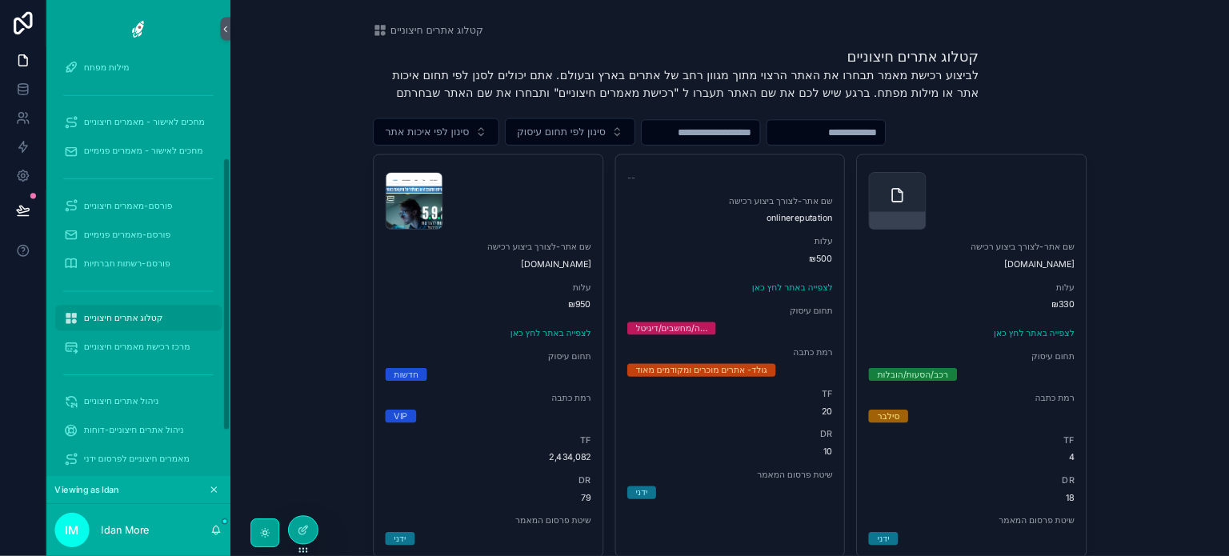
scroll to position [171, 0]
click at [811, 146] on input "scrollable content" at bounding box center [778, 147] width 131 height 22
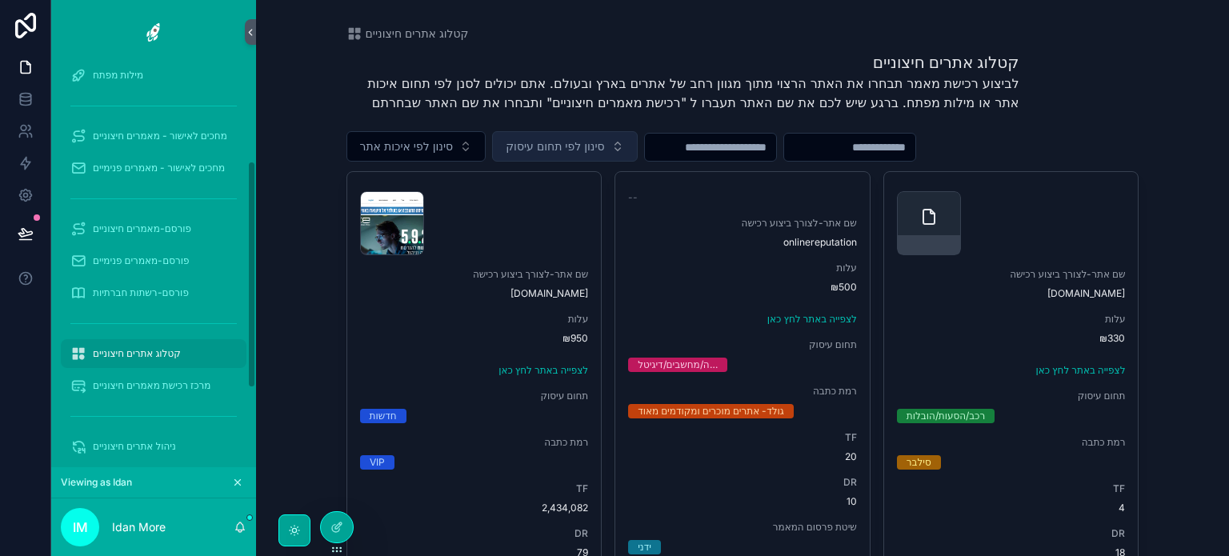
click at [578, 144] on span "סינון לפי תחום עיסוק" at bounding box center [554, 146] width 98 height 16
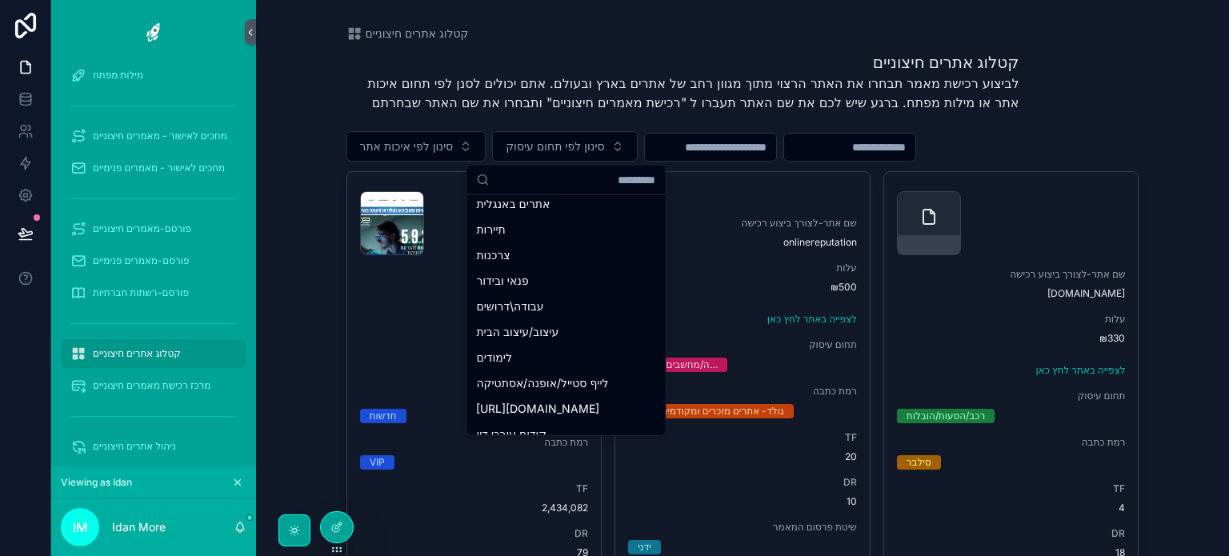
scroll to position [262, 0]
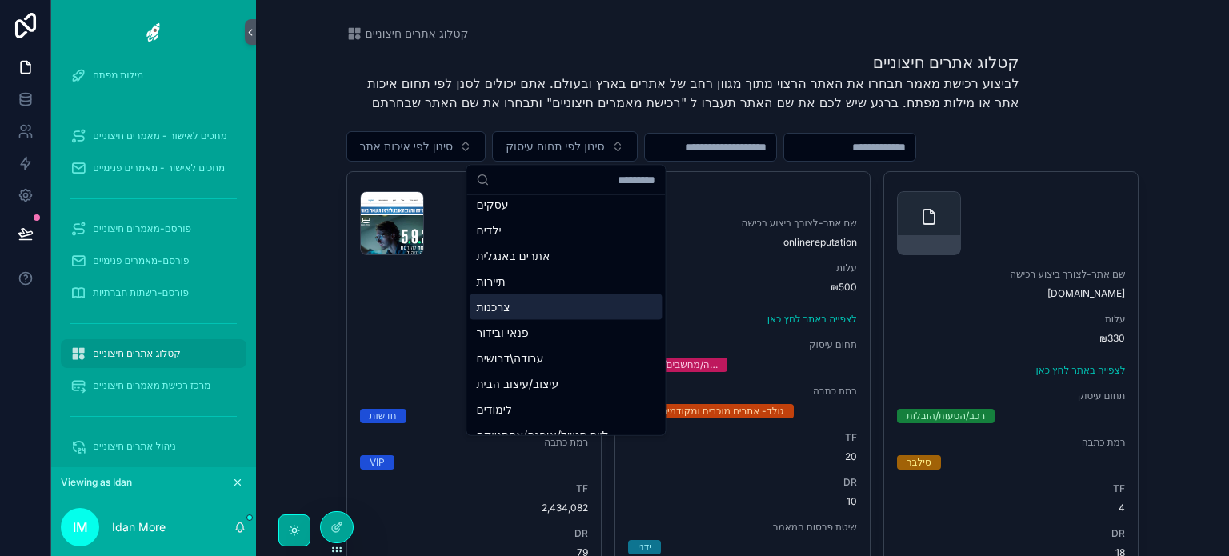
click at [286, 290] on div "קטלוג אתרים חיצוניים קטלוג אתרים חיצוניים לביצוע רכישת מאמר תבחרו את האתר הרצוי…" at bounding box center [742, 278] width 973 height 556
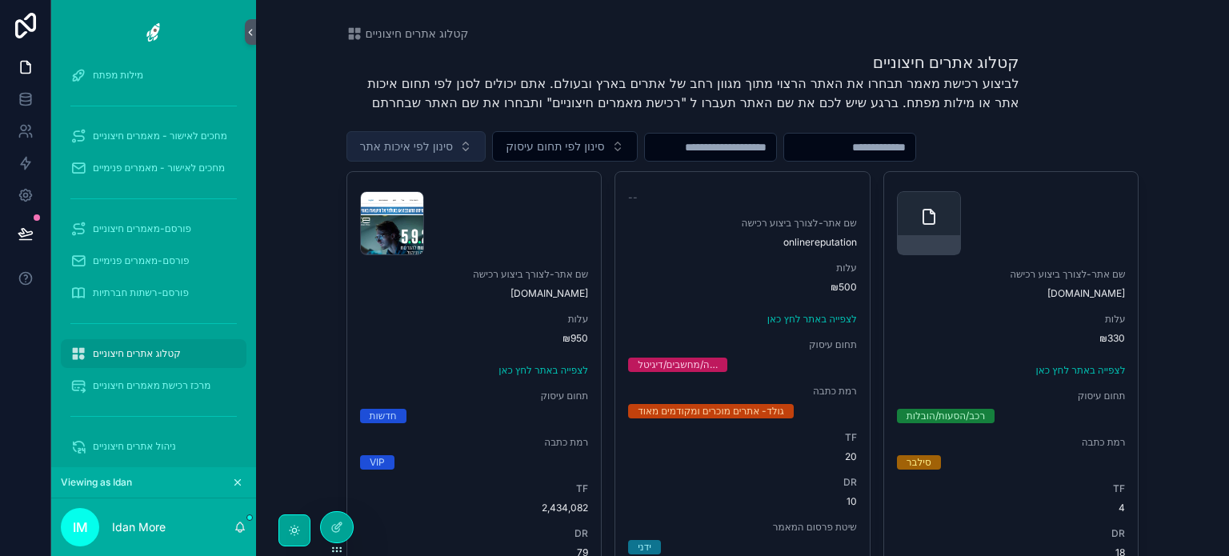
click at [418, 153] on span "סינון לפי איכות אתר" at bounding box center [407, 146] width 94 height 16
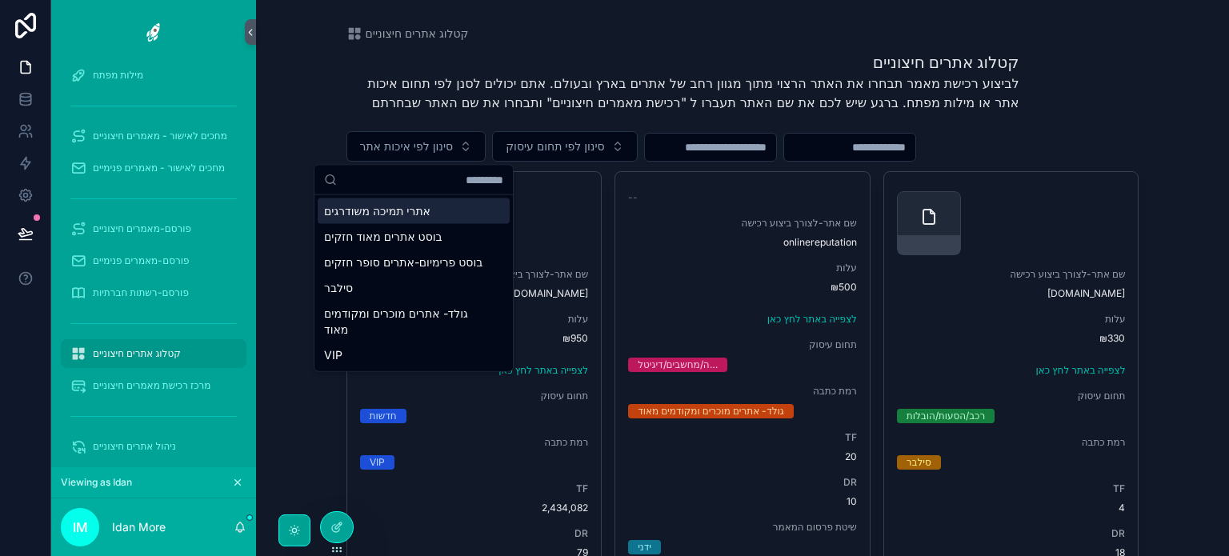
click at [417, 212] on div "אתרי תמיכה משודרגים" at bounding box center [414, 211] width 192 height 26
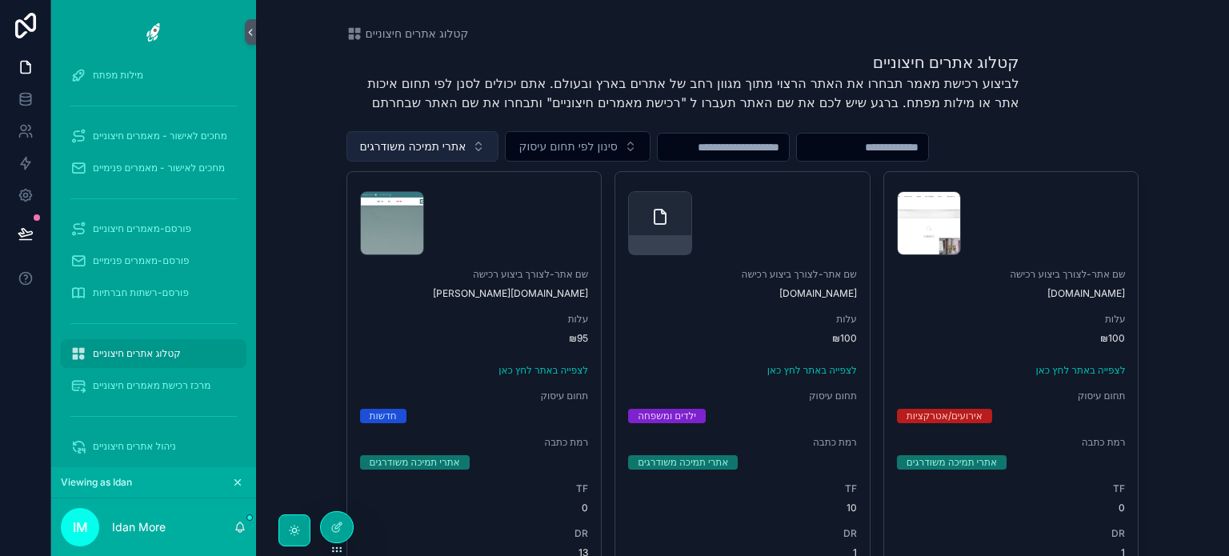
click at [441, 149] on span "אתרי תמיכה משודרגים" at bounding box center [413, 146] width 106 height 16
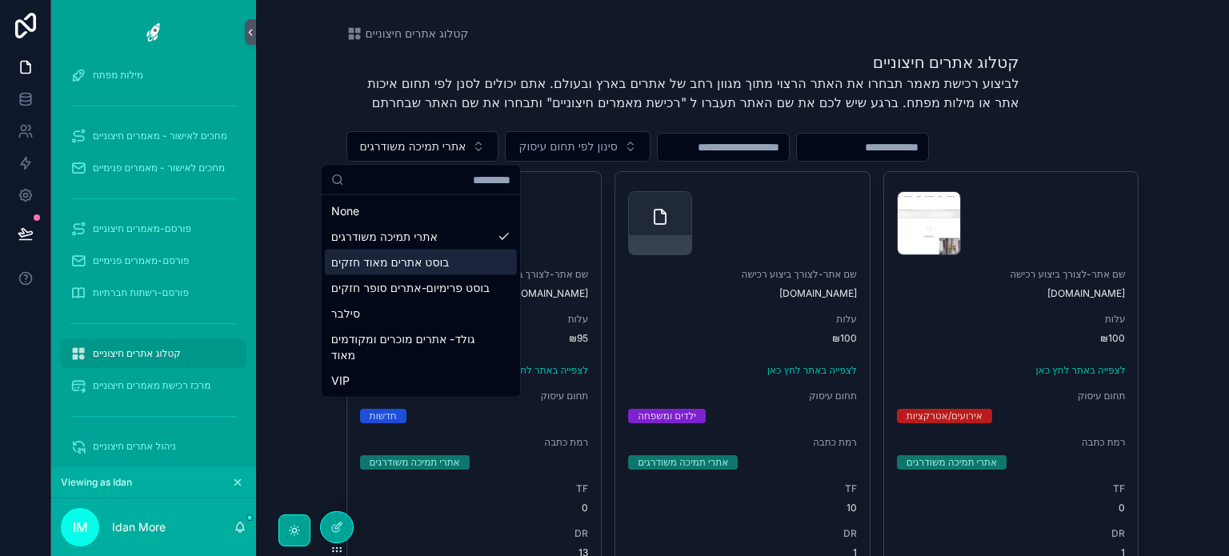
click at [421, 262] on div "בוסט אתרים מאוד חזקים" at bounding box center [421, 263] width 192 height 26
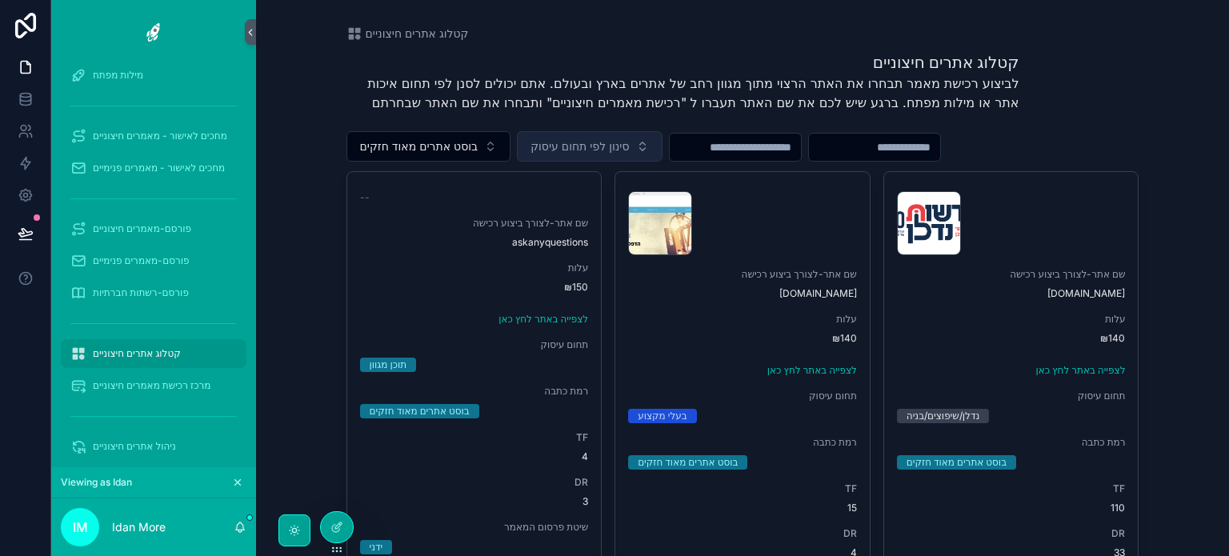
click at [589, 146] on span "סינון לפי תחום עיסוק" at bounding box center [579, 146] width 98 height 16
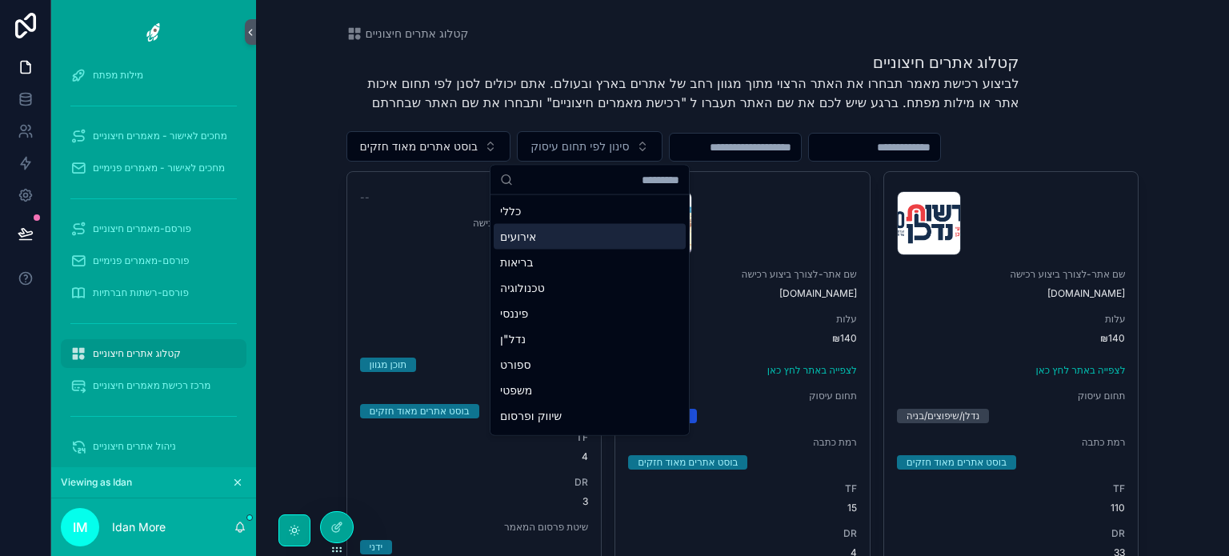
click at [537, 229] on div "אירועים" at bounding box center [589, 237] width 192 height 26
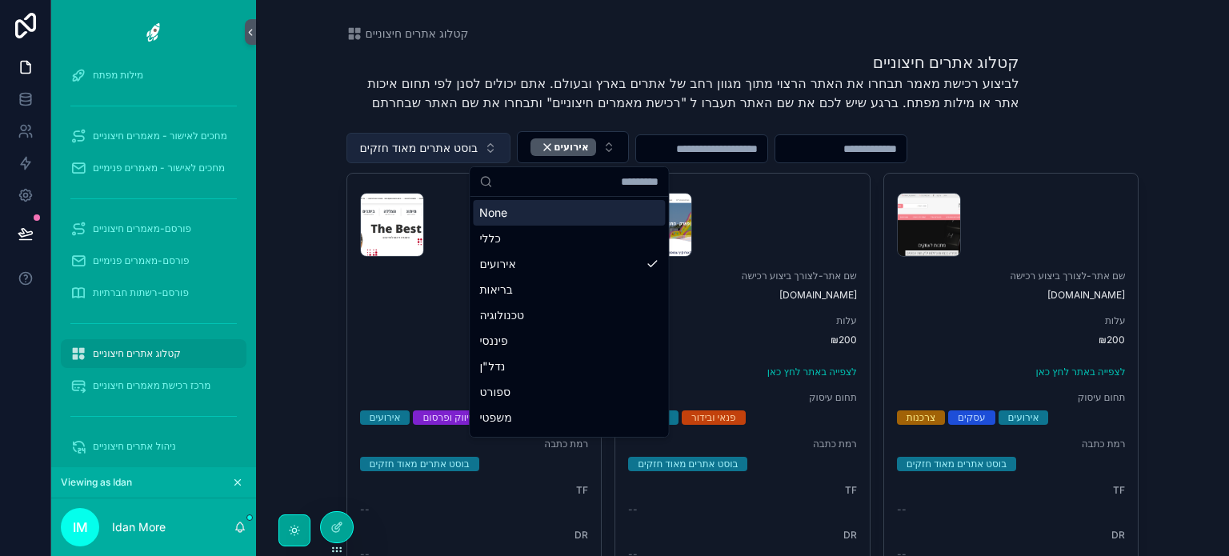
click at [417, 150] on span "בוסט אתרים מאוד חזקים" at bounding box center [419, 148] width 118 height 16
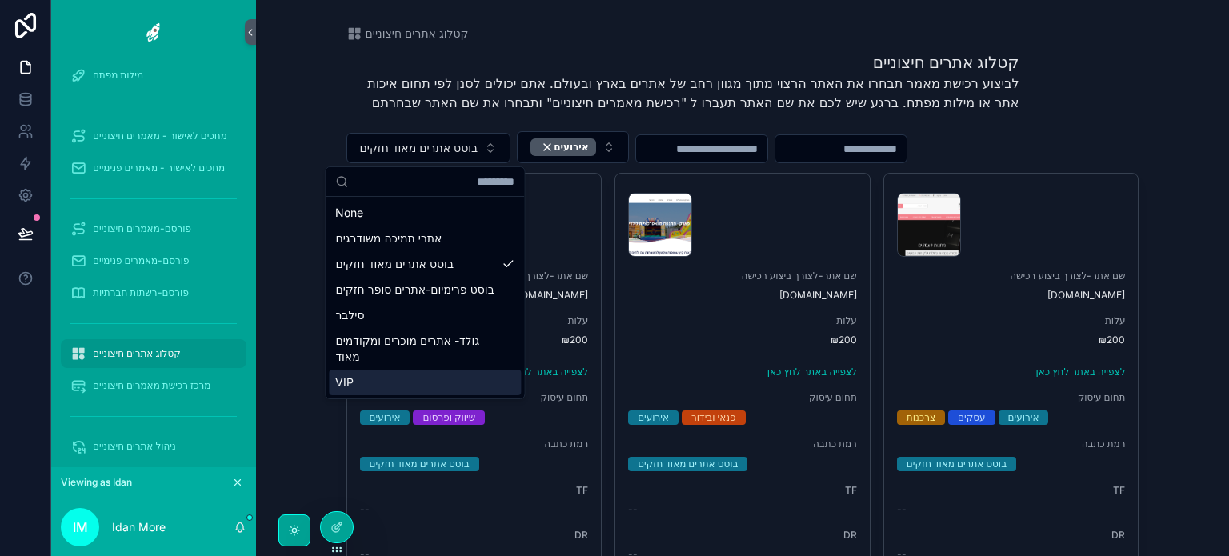
click at [354, 394] on div "VIP" at bounding box center [425, 383] width 192 height 26
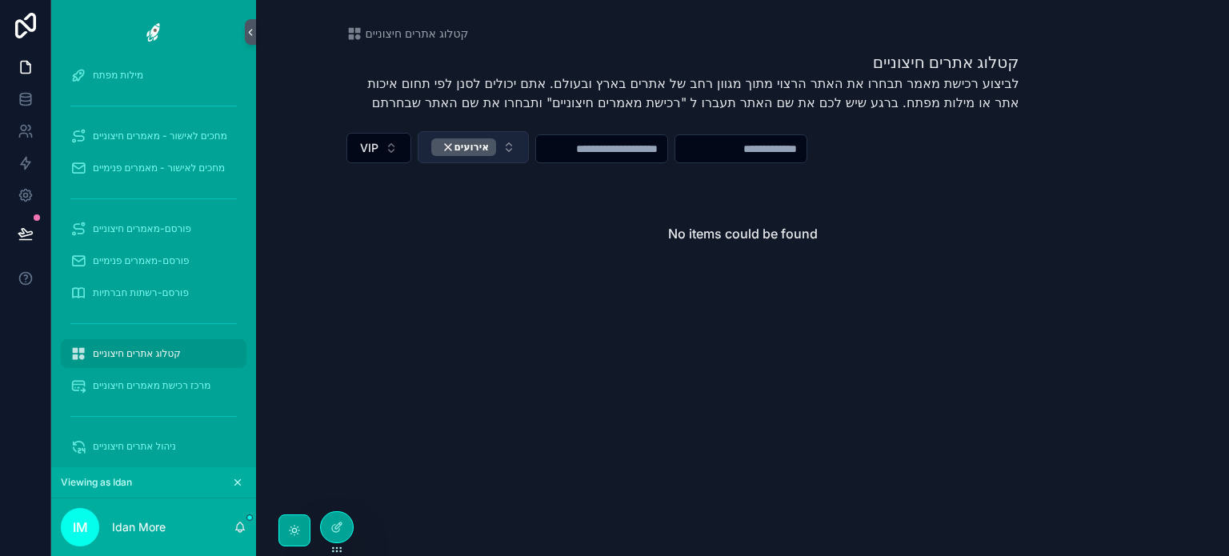
click at [501, 143] on button "אירועים" at bounding box center [473, 147] width 112 height 32
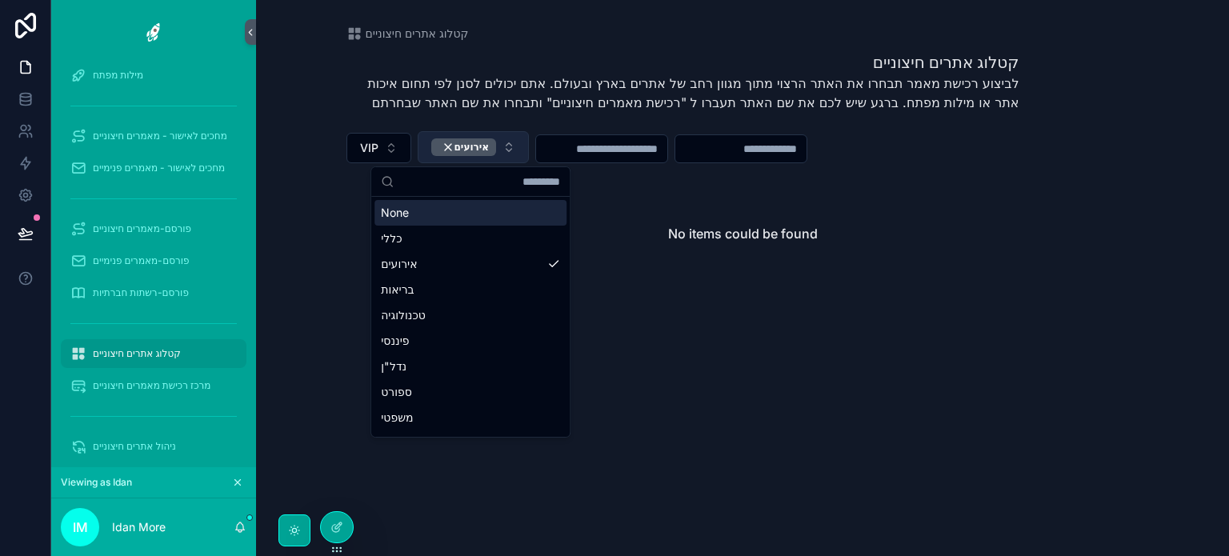
drag, startPoint x: 475, startPoint y: 150, endPoint x: 461, endPoint y: 150, distance: 14.4
click at [474, 150] on div "אירועים" at bounding box center [464, 147] width 66 height 18
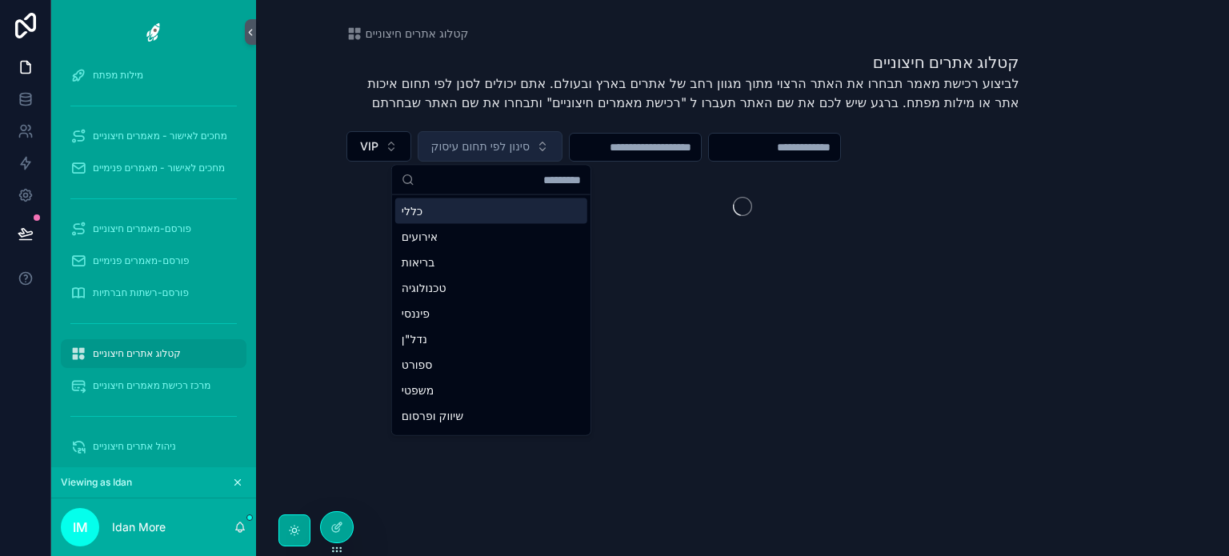
click at [439, 146] on span "סינון לפי תחום עיסוק" at bounding box center [480, 146] width 98 height 16
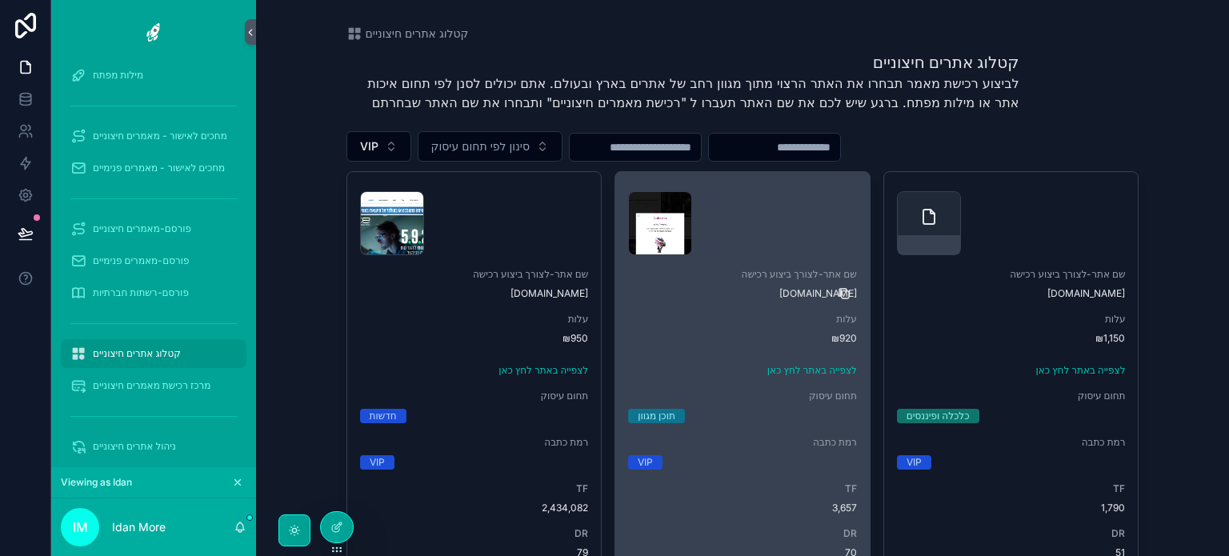
click at [841, 292] on icon "scrollable content" at bounding box center [843, 293] width 13 height 13
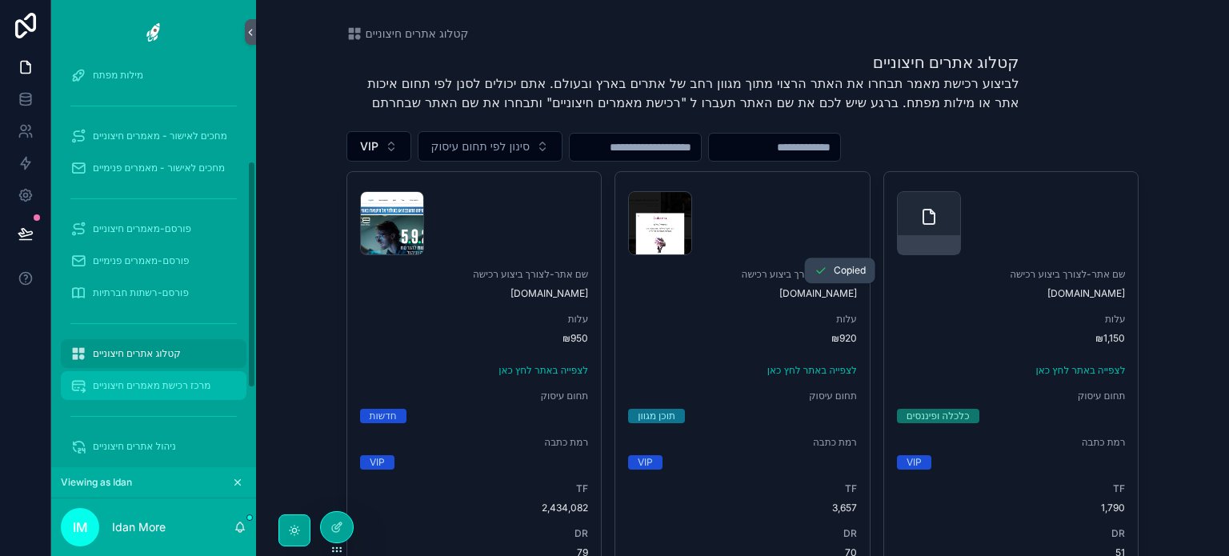
click at [163, 392] on div "מרכז רכישת מאמרים חיצוניים" at bounding box center [153, 386] width 166 height 26
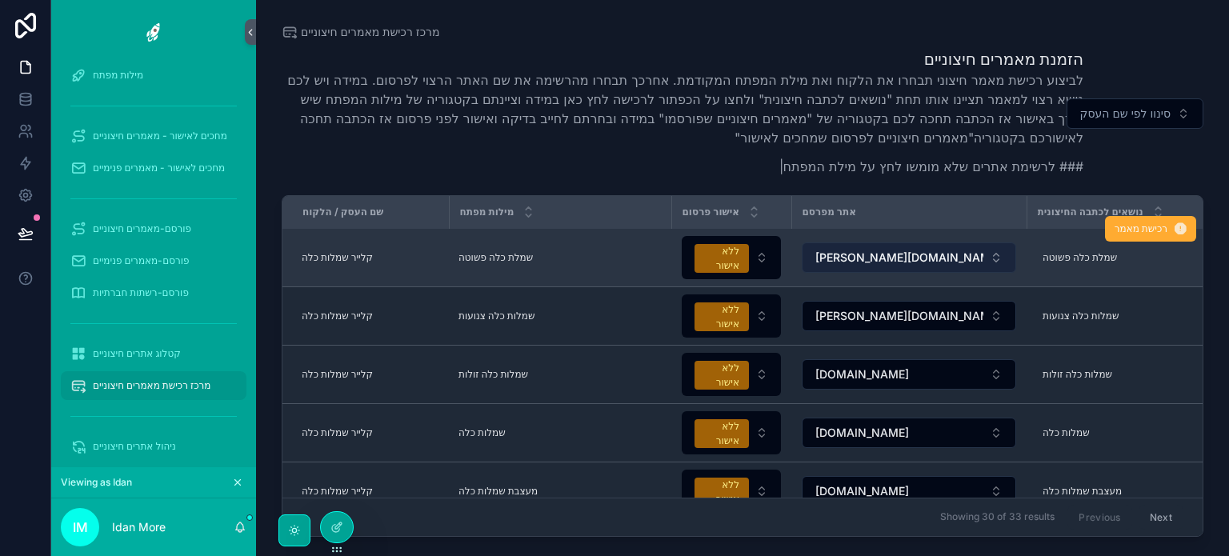
click at [883, 257] on span "[PERSON_NAME][DOMAIN_NAME]" at bounding box center [899, 258] width 168 height 16
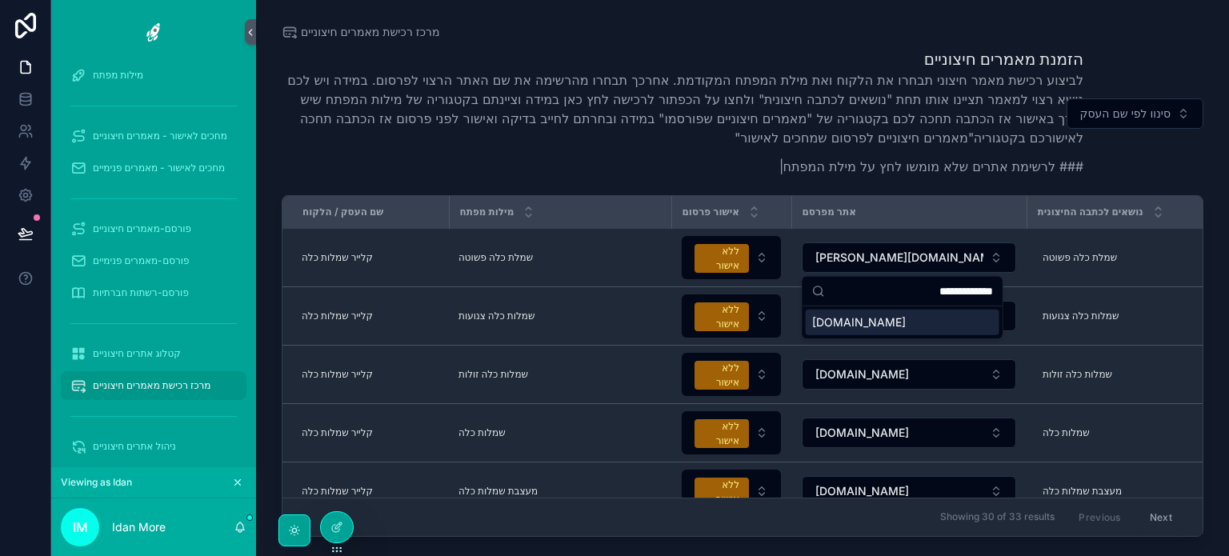
type input "**********"
click at [889, 322] on div "[DOMAIN_NAME]" at bounding box center [902, 323] width 194 height 26
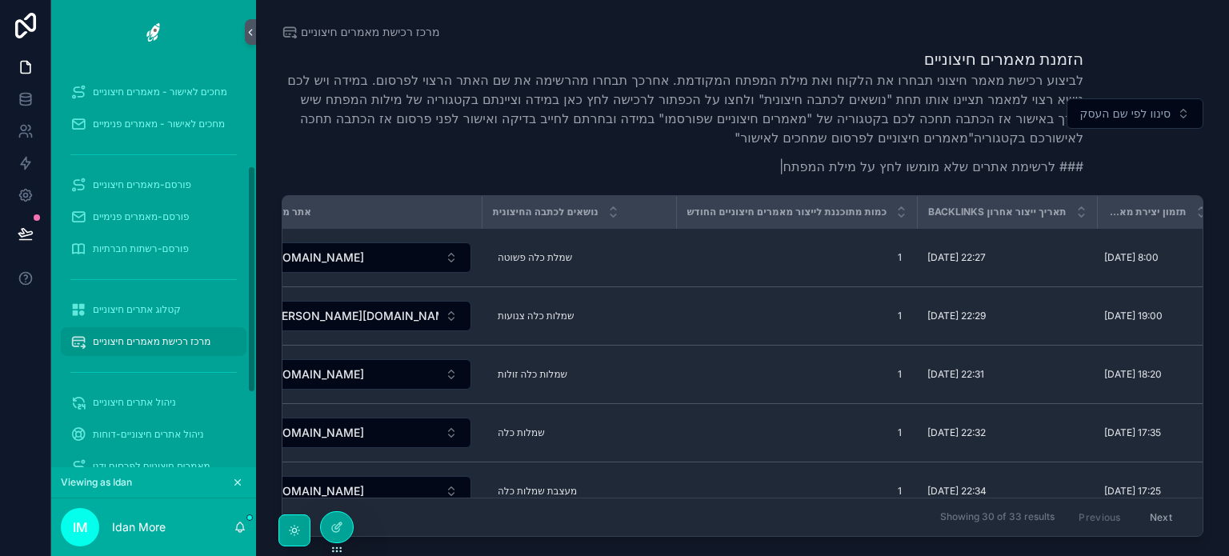
scroll to position [310, 0]
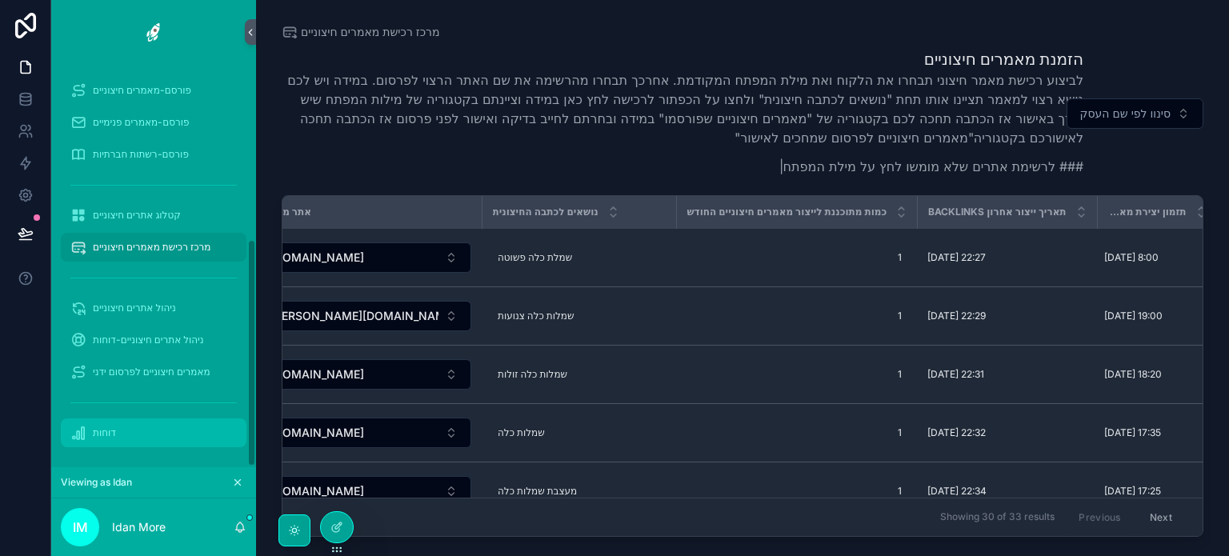
click at [157, 429] on div "דוחות" at bounding box center [153, 433] width 166 height 26
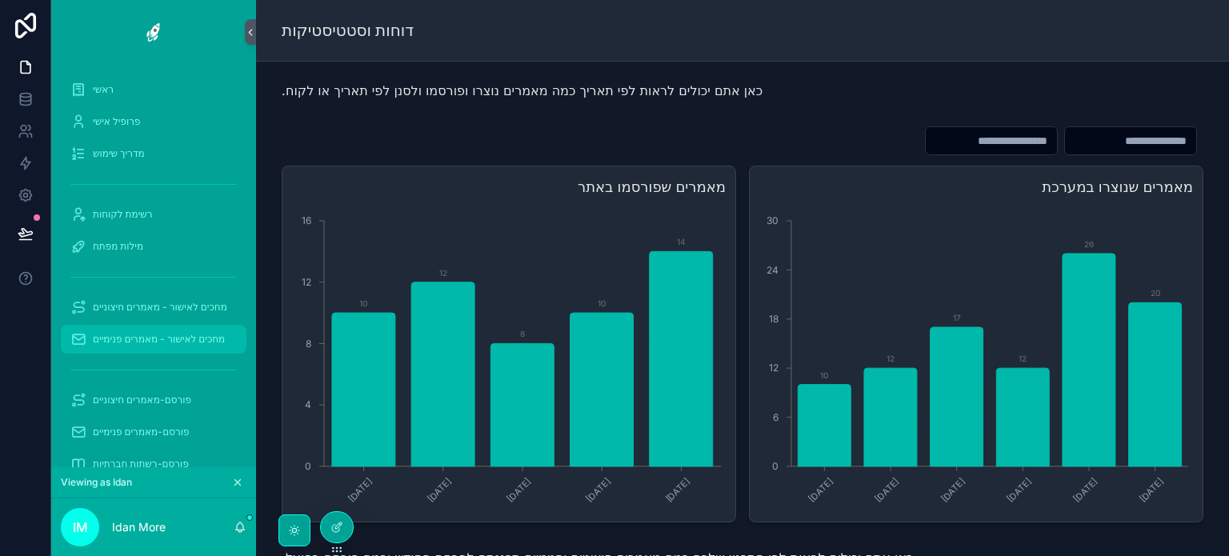
click at [205, 341] on span "מחכים לאישור - מאמרים פנימיים" at bounding box center [159, 339] width 132 height 13
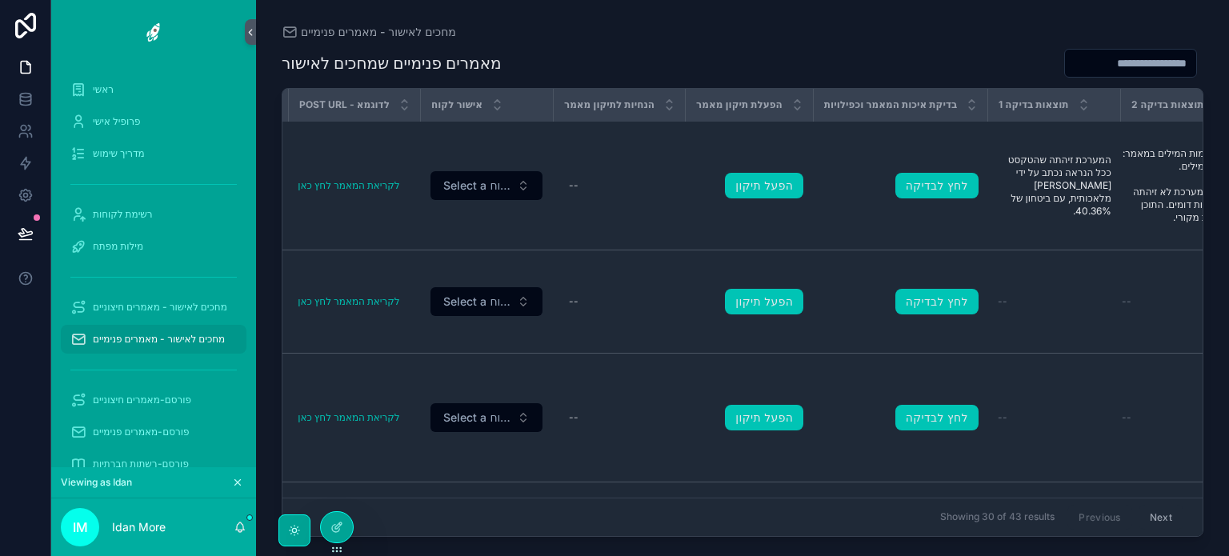
scroll to position [0, 557]
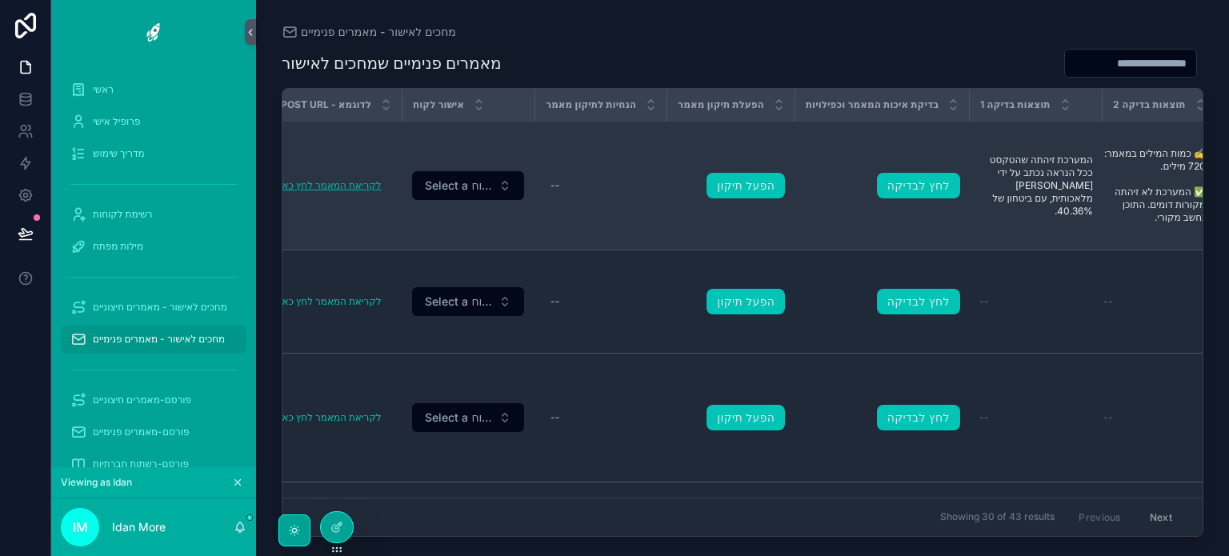
click at [337, 188] on link "לקריאת המאמר לחץ כאן" at bounding box center [330, 185] width 102 height 12
click at [585, 190] on div "--" at bounding box center [600, 186] width 113 height 26
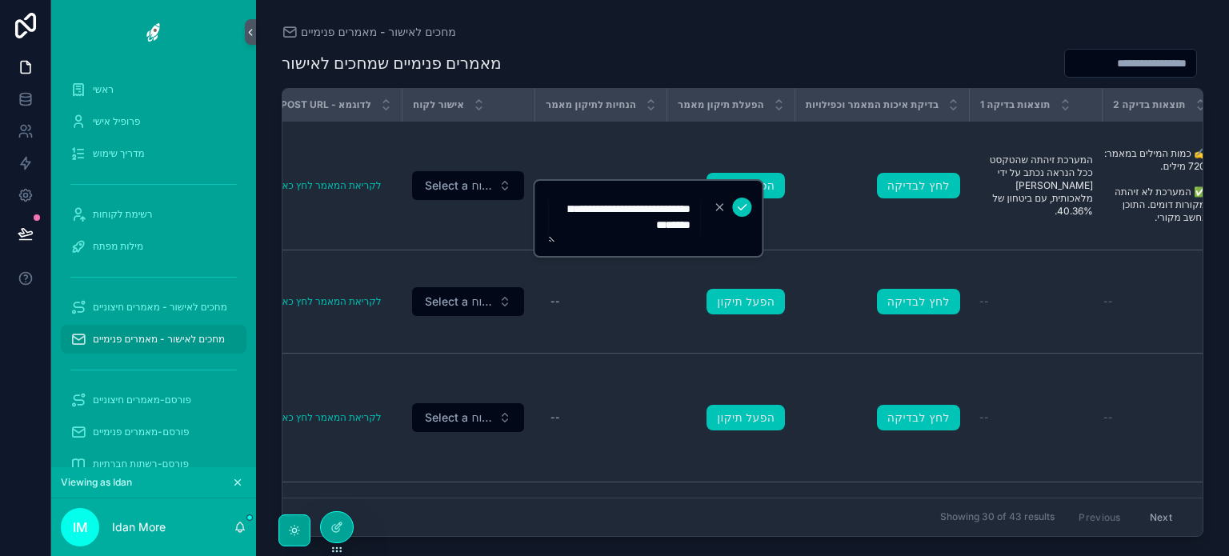
type textarea "**********"
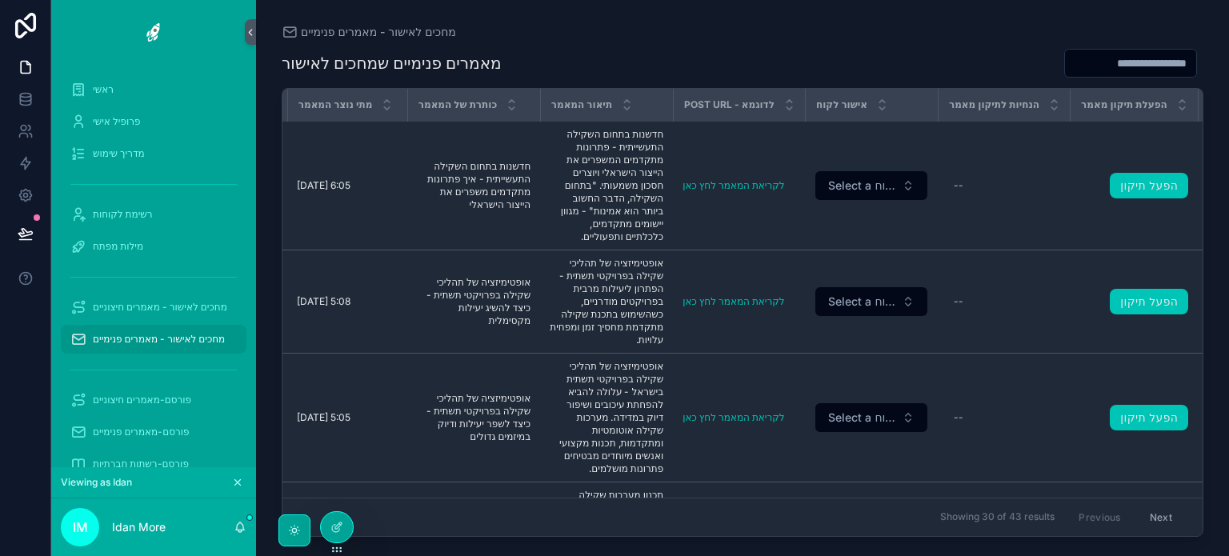
scroll to position [0, 0]
